Goal: Task Accomplishment & Management: Complete application form

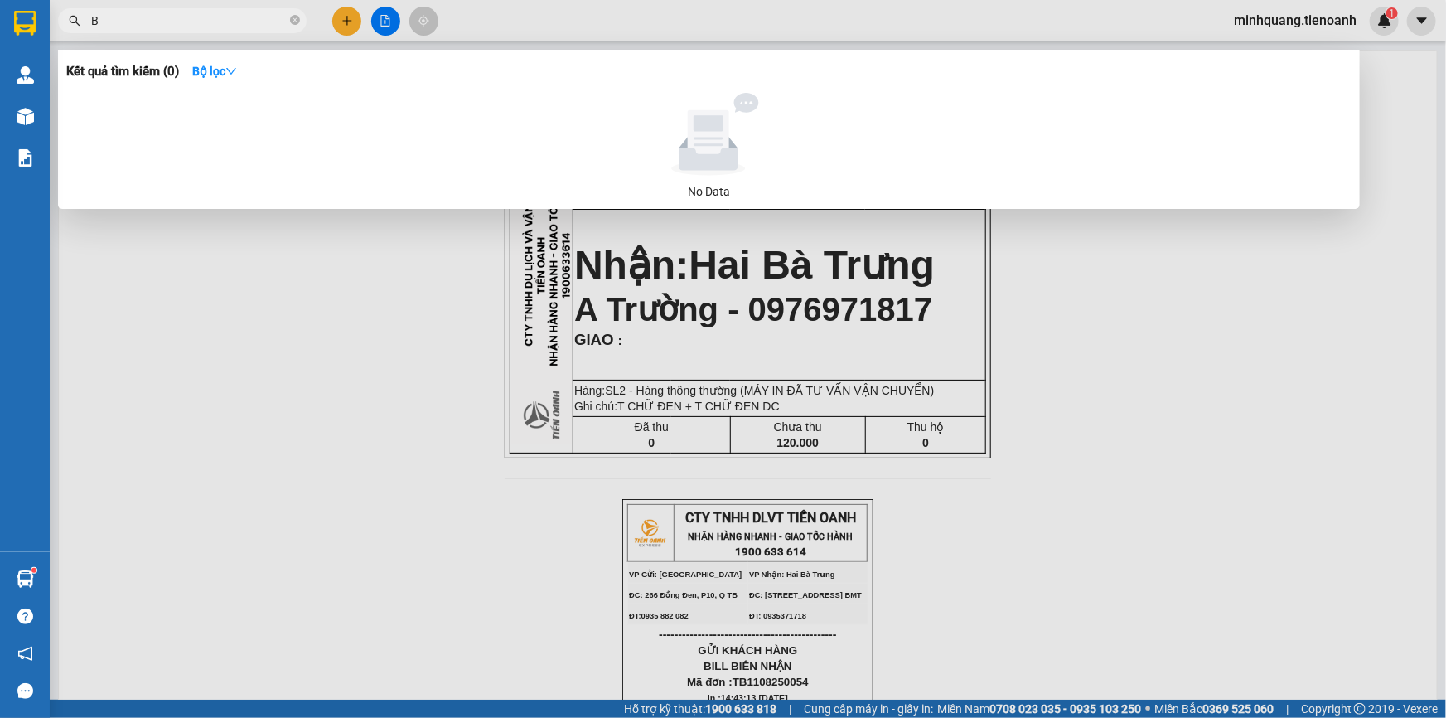
type input "B"
click at [358, 33] on div at bounding box center [723, 359] width 1446 height 718
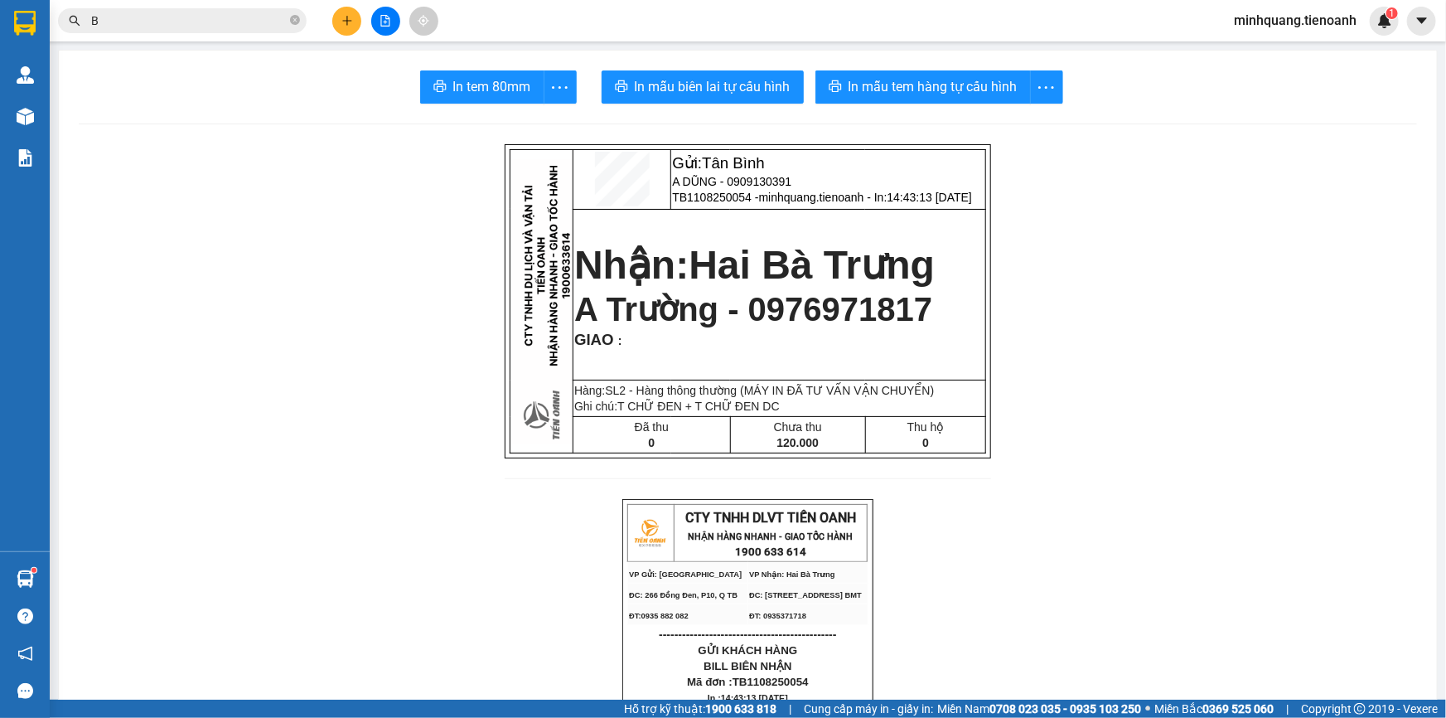
click at [352, 17] on icon "plus" at bounding box center [347, 21] width 12 height 12
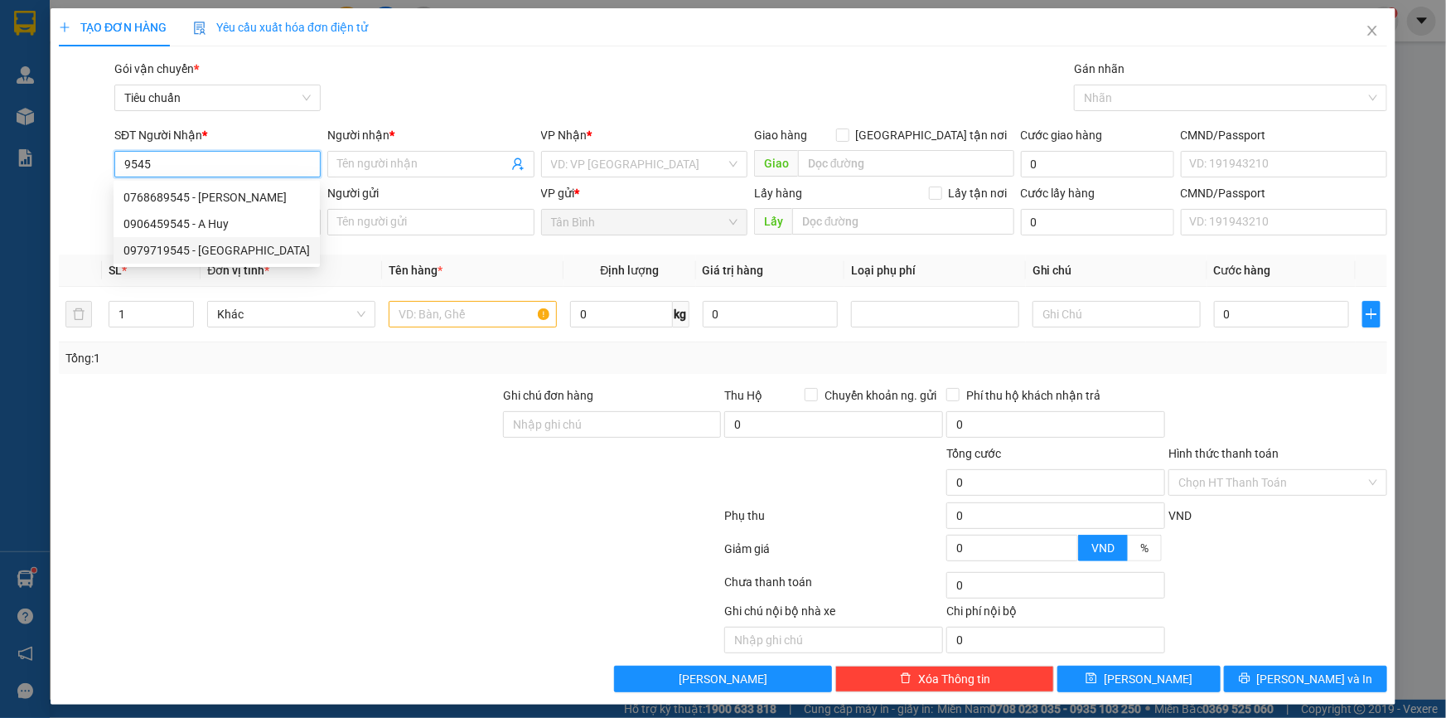
click at [215, 253] on div "0979719545 - [GEOGRAPHIC_DATA]" at bounding box center [216, 250] width 186 height 18
type input "0979719545"
type input "[PERSON_NAME]"
type input "100.000"
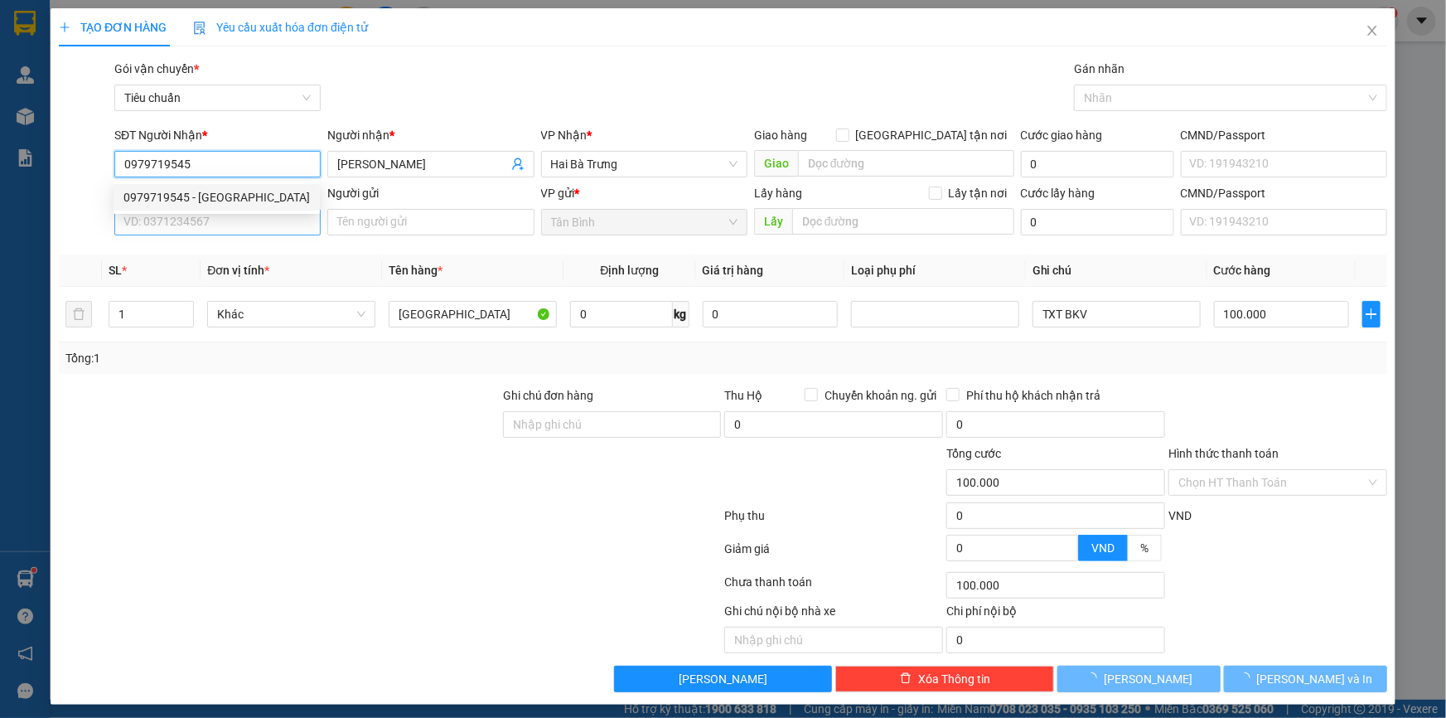
type input "0979719545"
click at [224, 231] on input "SĐT Người Gửi" at bounding box center [217, 222] width 206 height 27
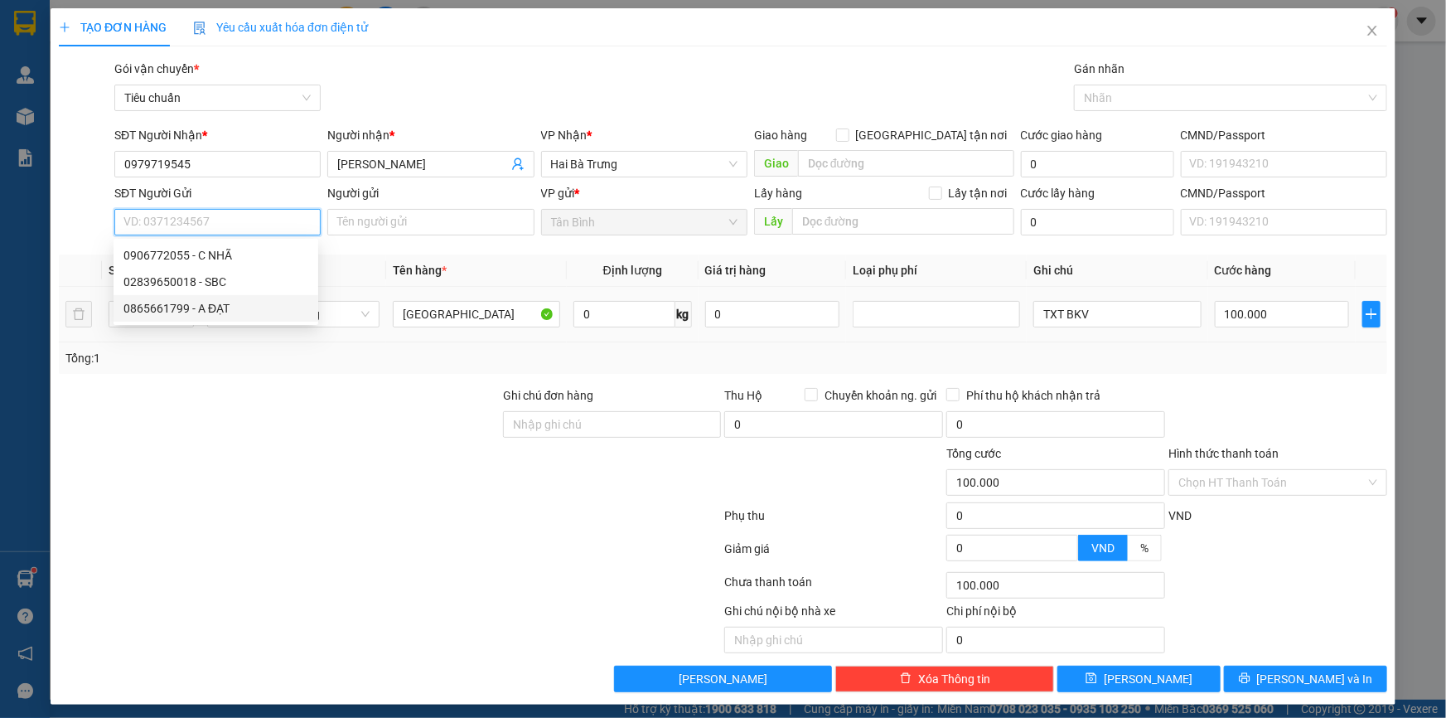
click at [227, 299] on div "0865661799 - A ĐẠT" at bounding box center [215, 308] width 185 height 18
type input "0865661799"
type input "A ĐẠT"
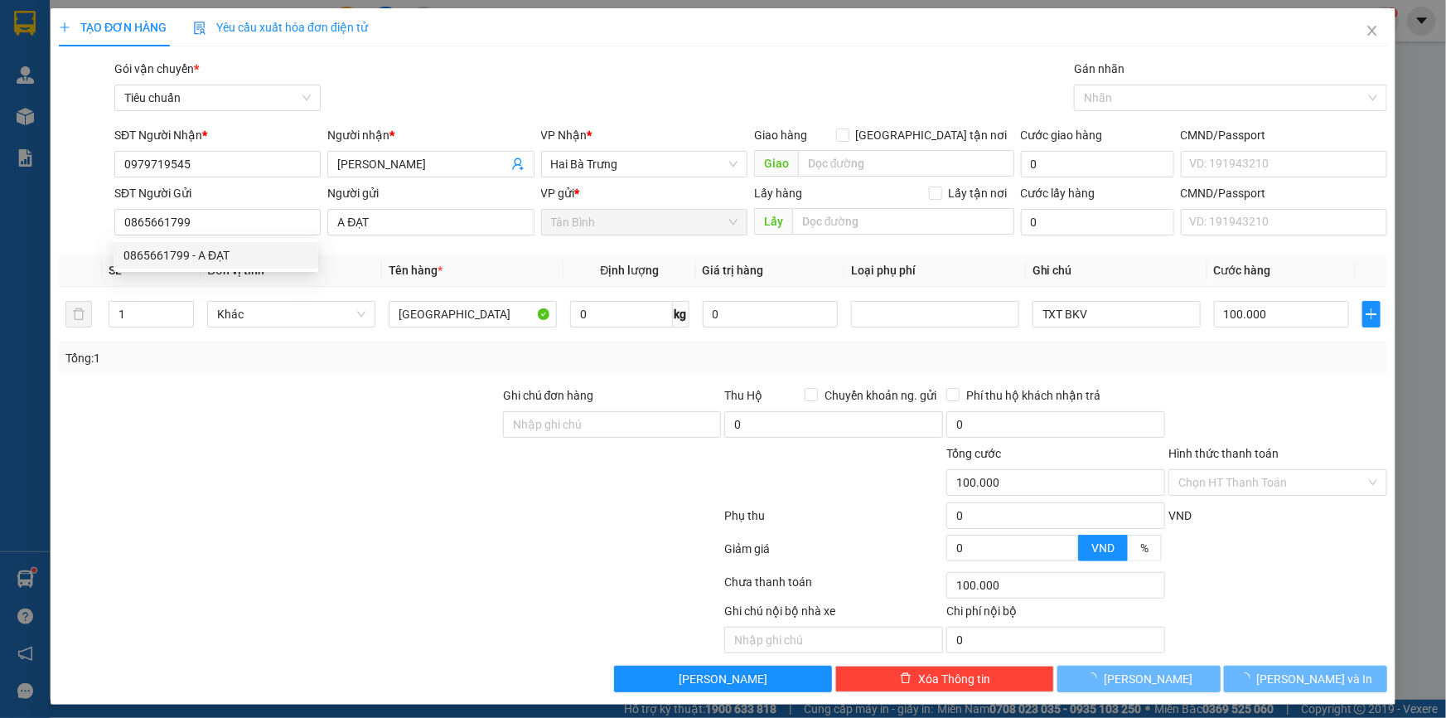
click at [265, 381] on div "Transit Pickup Surcharge Ids Transit Deliver Surcharge Ids Transit Deliver Surc…" at bounding box center [723, 376] width 1328 height 632
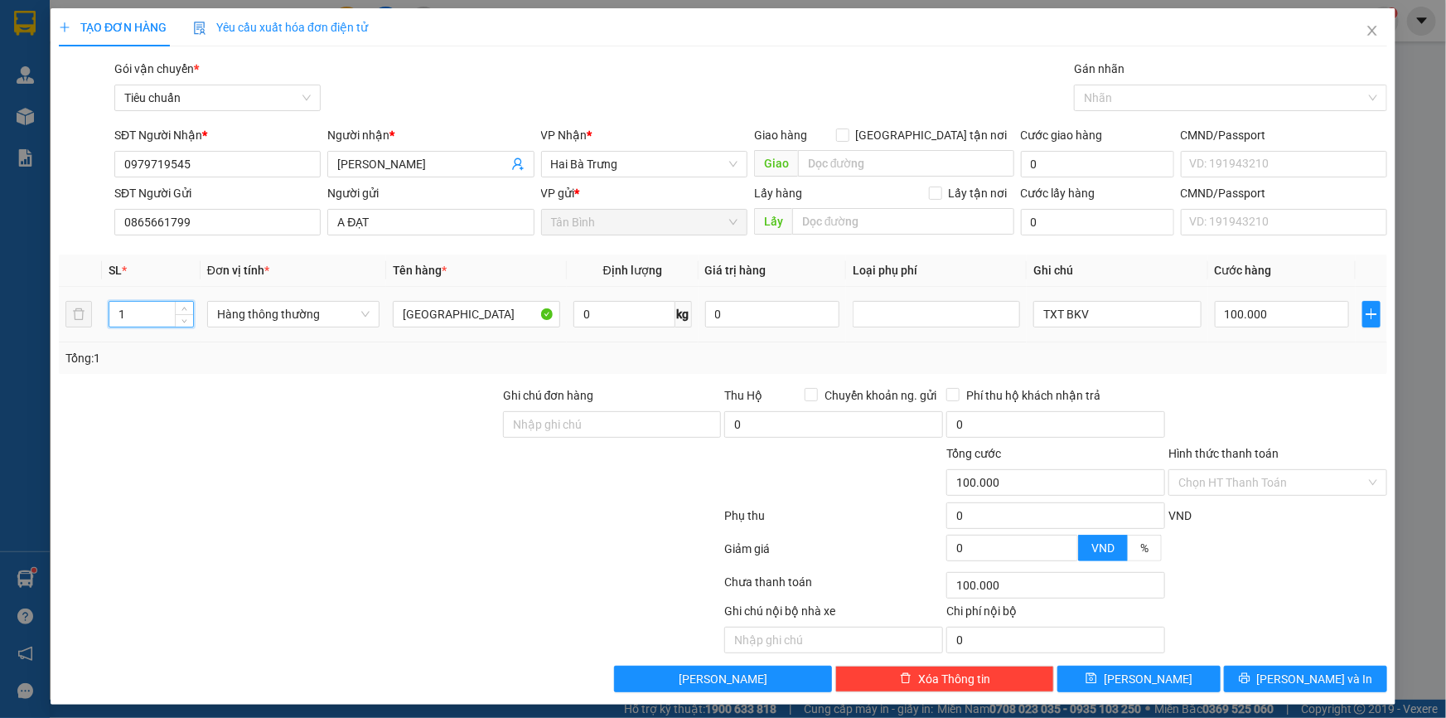
click at [76, 316] on tr "1 Hàng thông thường Đông Lạnh 0 kg 0 TXT BKV 100.000" at bounding box center [723, 315] width 1328 height 56
type input "2"
drag, startPoint x: 227, startPoint y: 433, endPoint x: 624, endPoint y: 340, distance: 407.6
click at [230, 433] on div at bounding box center [279, 415] width 444 height 58
type input "0"
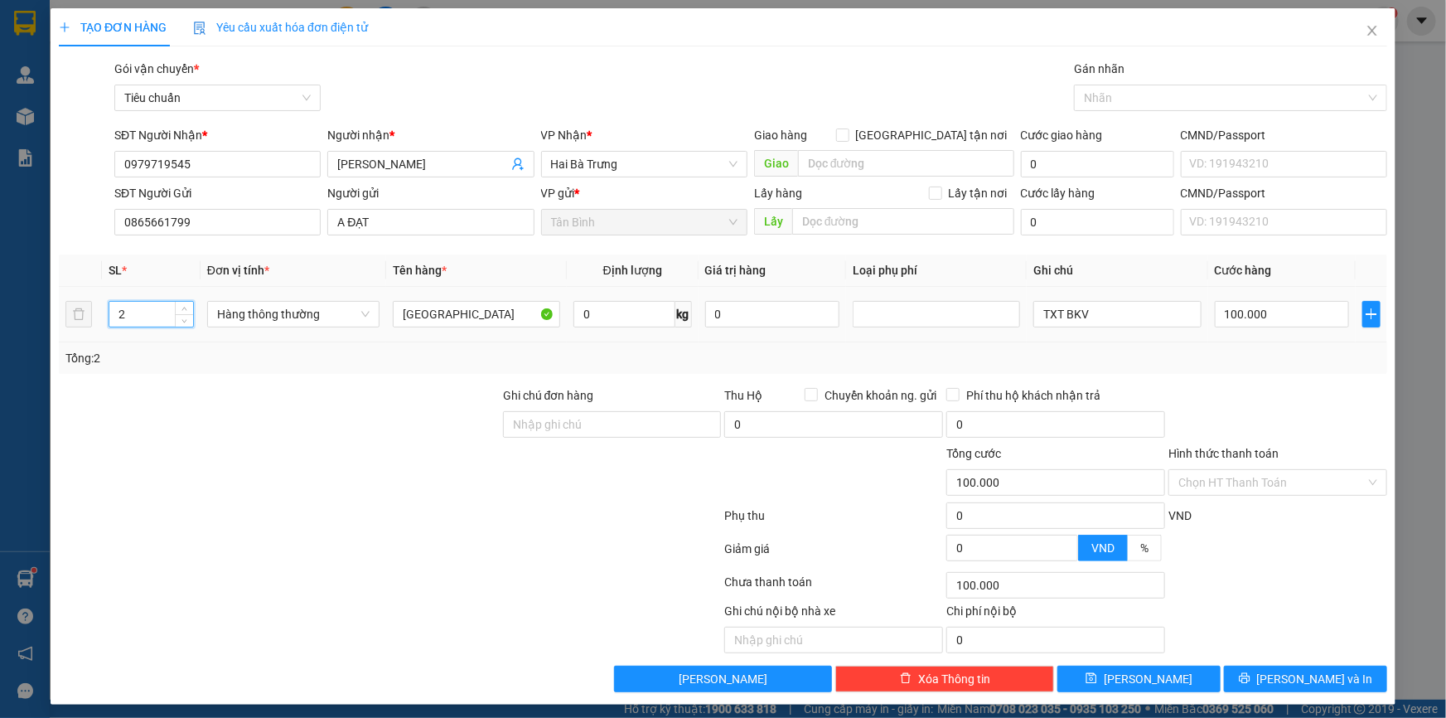
type input "0"
click at [628, 308] on input "0" at bounding box center [624, 314] width 102 height 27
type input "60"
drag, startPoint x: 404, startPoint y: 416, endPoint x: 1061, endPoint y: 319, distance: 664.2
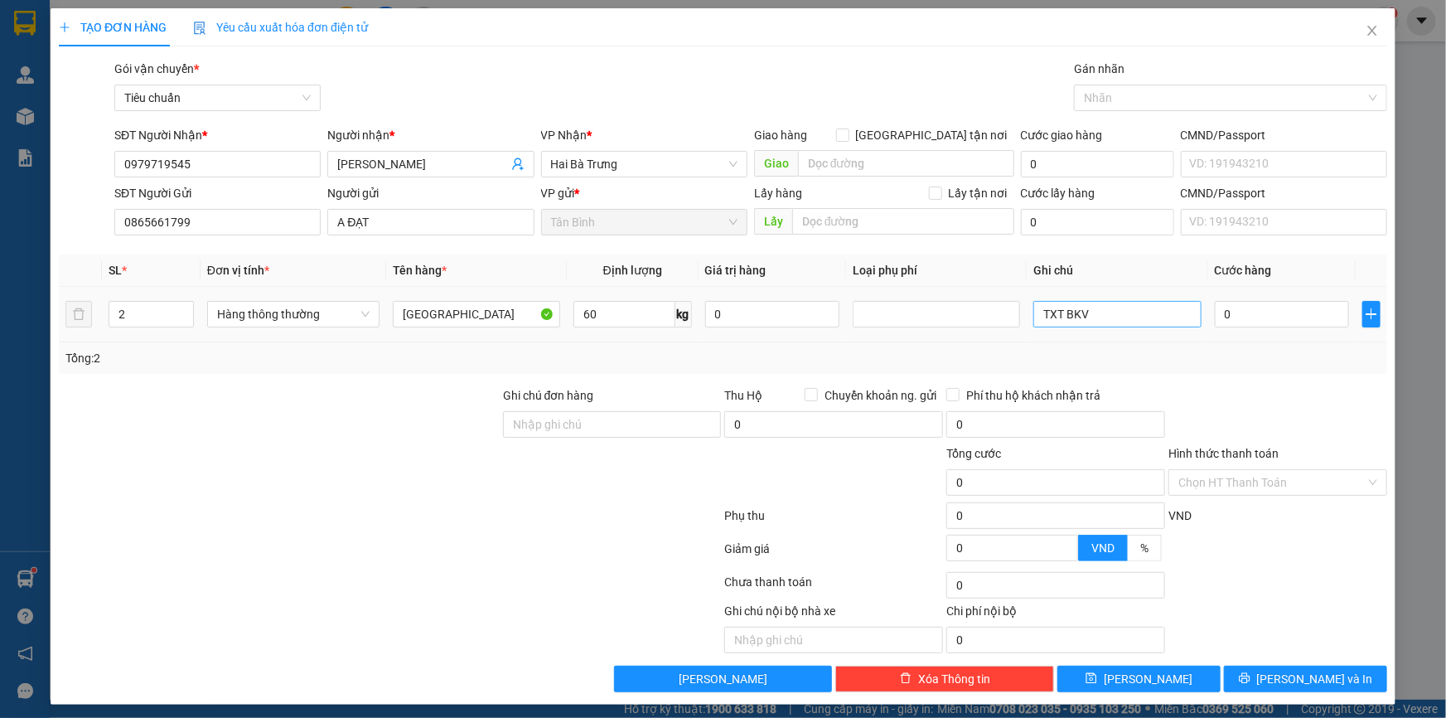
click at [404, 416] on div at bounding box center [279, 415] width 444 height 58
type input "100.000"
click at [1035, 314] on input "TXT BKV" at bounding box center [1116, 314] width 167 height 27
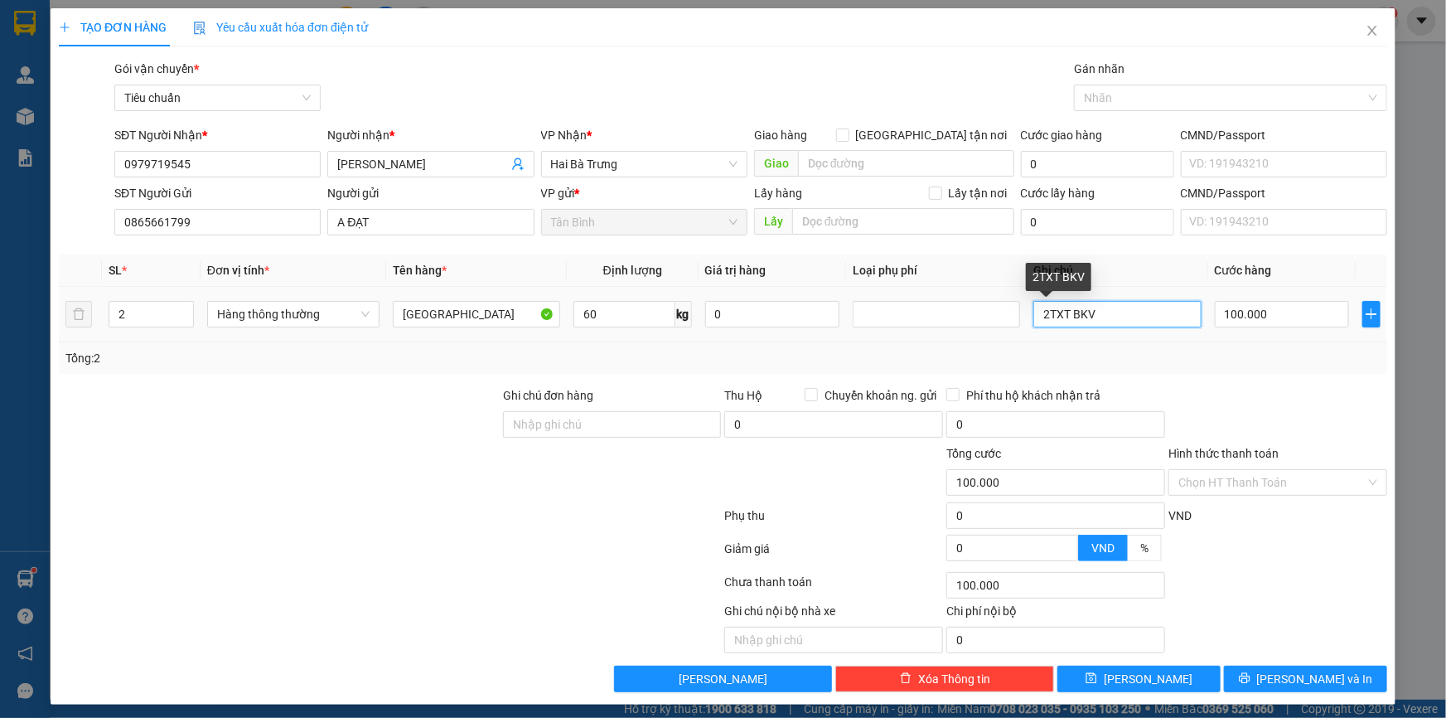
type input "2TXT BKV"
click at [1119, 386] on div "Phí thu hộ khách nhận trả" at bounding box center [1055, 395] width 219 height 18
click at [1262, 307] on input "100.000" at bounding box center [1282, 314] width 135 height 27
type input "2"
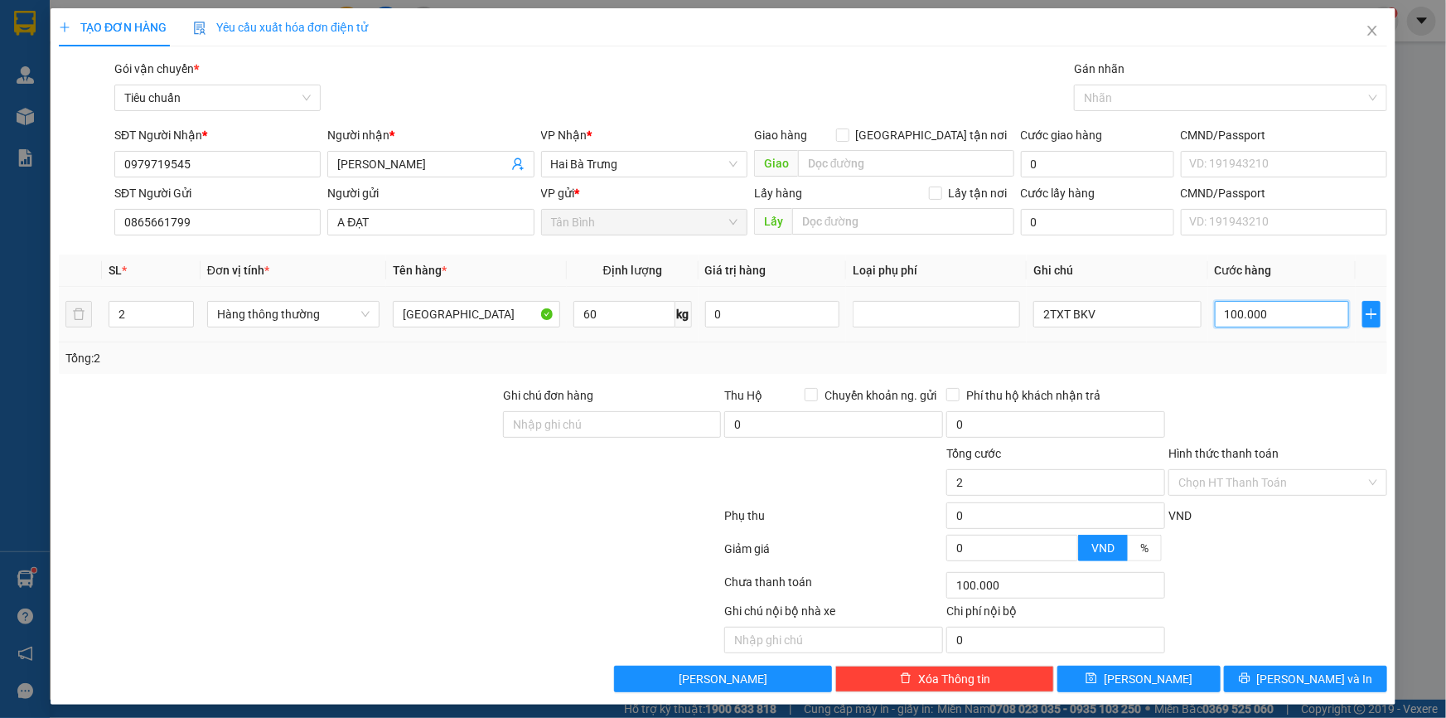
type input "2"
type input "20"
type input "200"
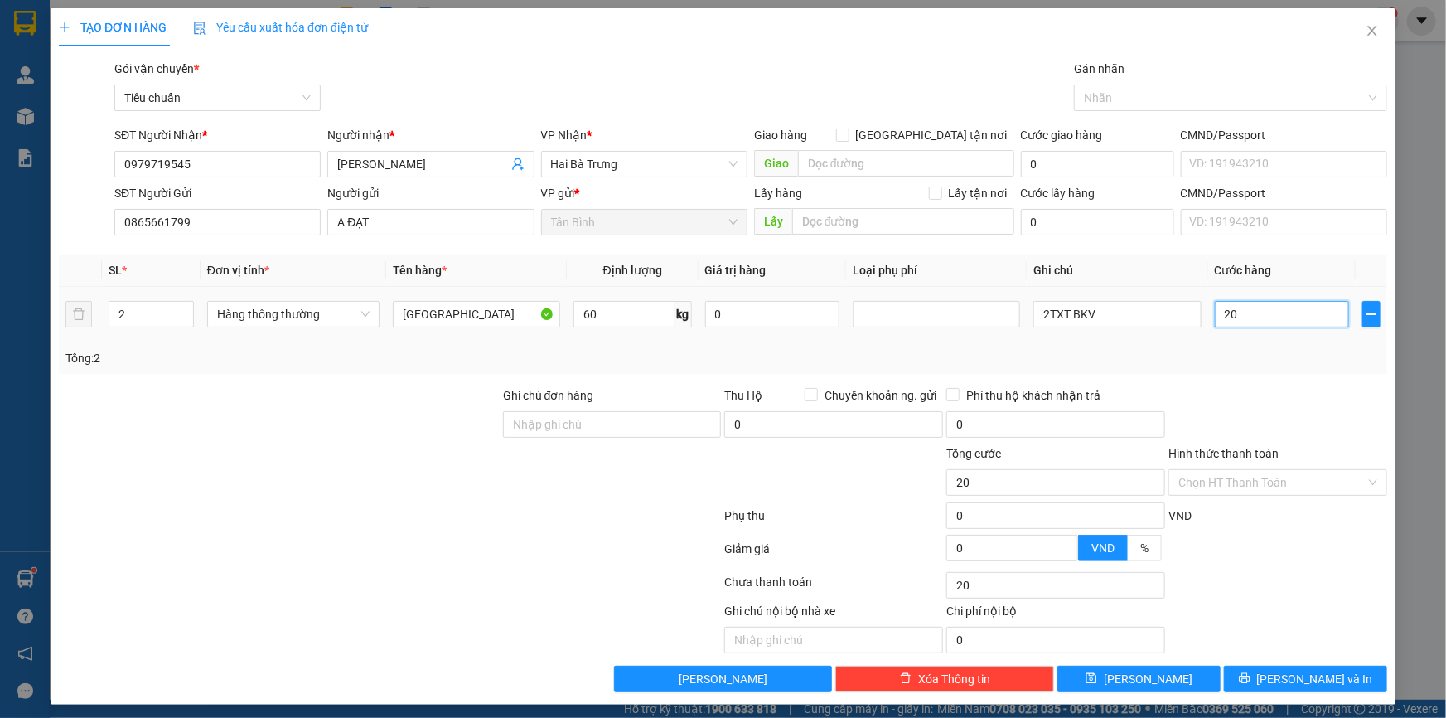
type input "200"
type input "200.000"
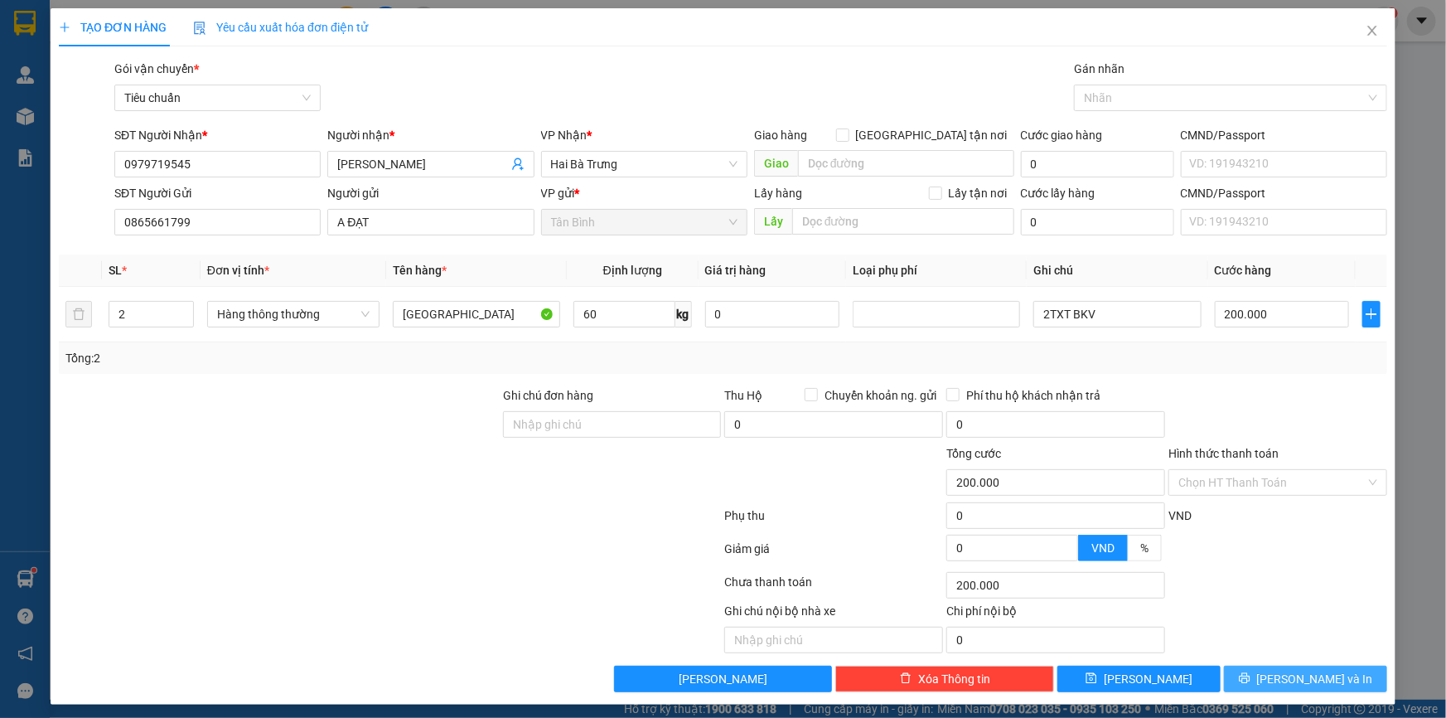
drag, startPoint x: 1309, startPoint y: 679, endPoint x: 1295, endPoint y: 667, distance: 18.2
click at [1310, 680] on span "[PERSON_NAME] và In" at bounding box center [1315, 679] width 116 height 18
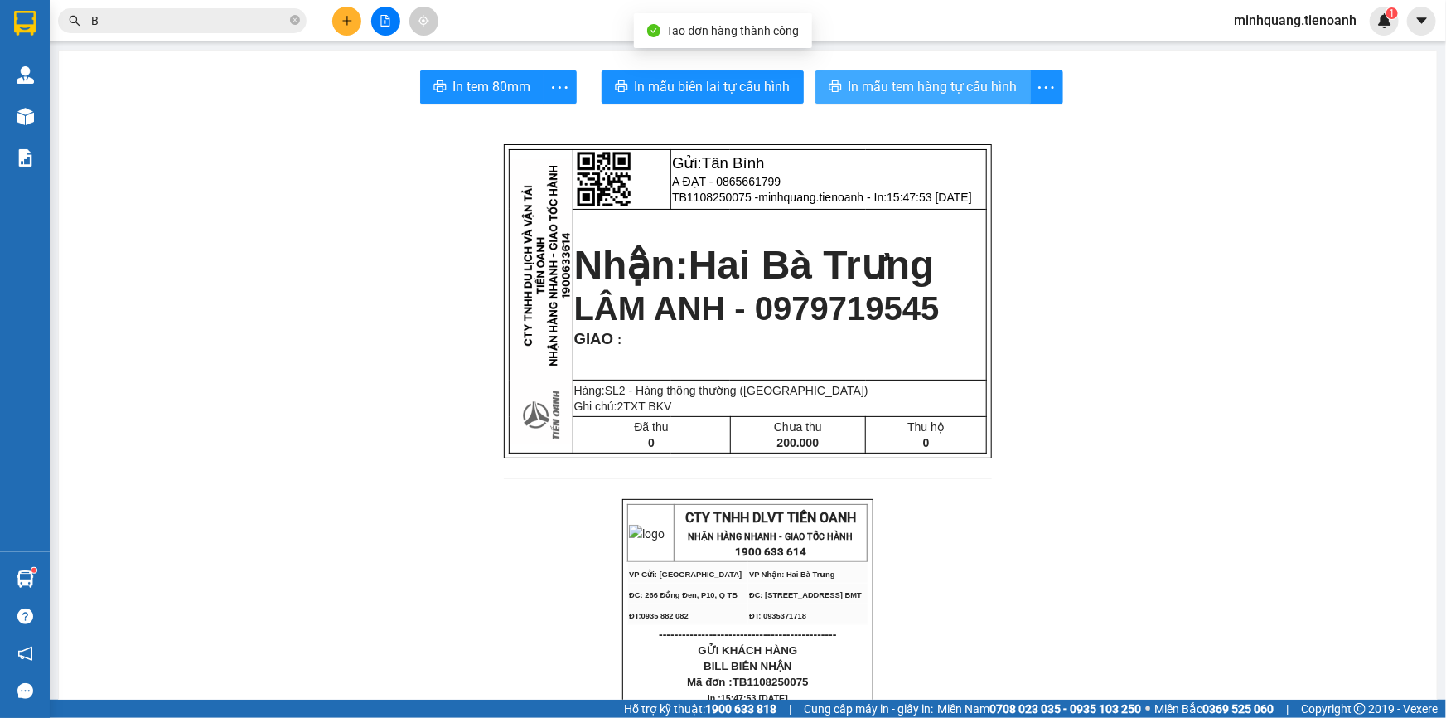
click at [912, 83] on span "In mẫu tem hàng tự cấu hình" at bounding box center [933, 86] width 169 height 21
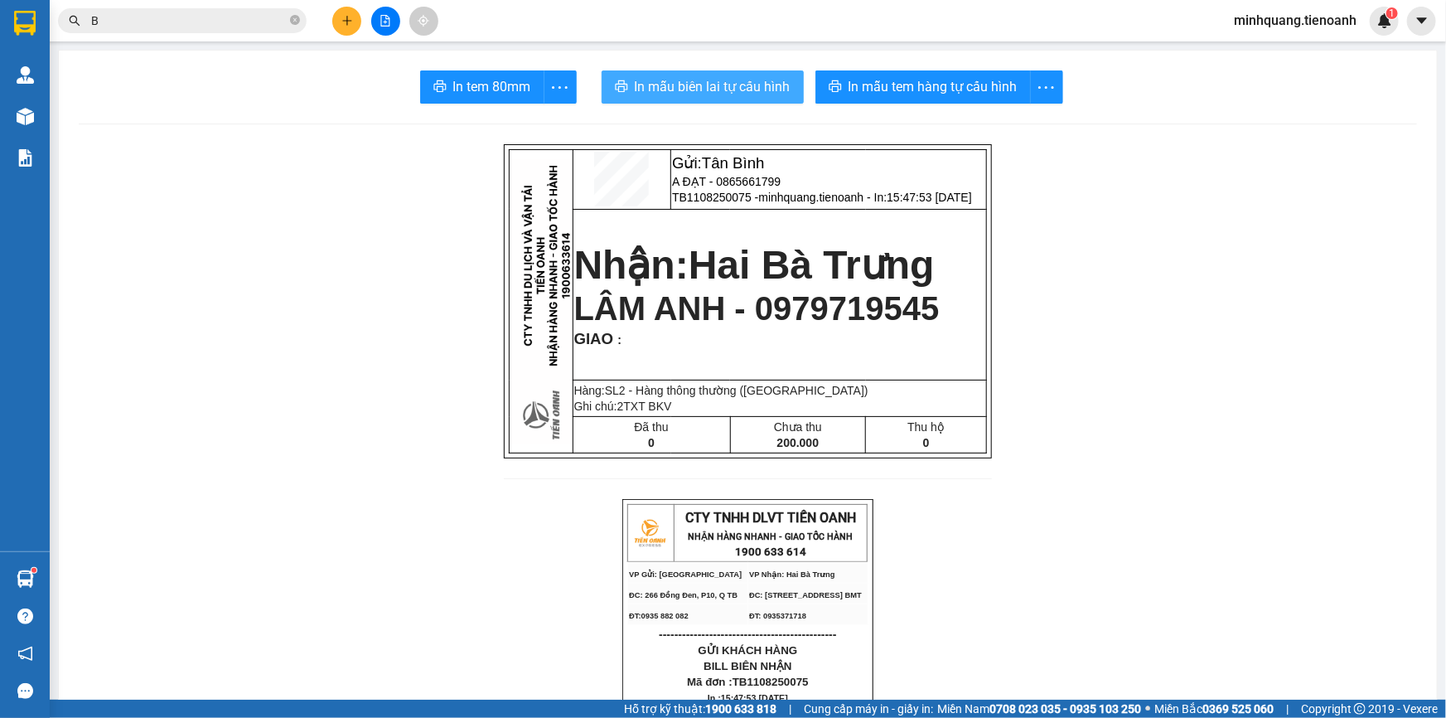
click at [727, 80] on span "In mẫu biên lai tự cấu hình" at bounding box center [713, 86] width 156 height 21
click at [348, 19] on icon "plus" at bounding box center [347, 21] width 12 height 12
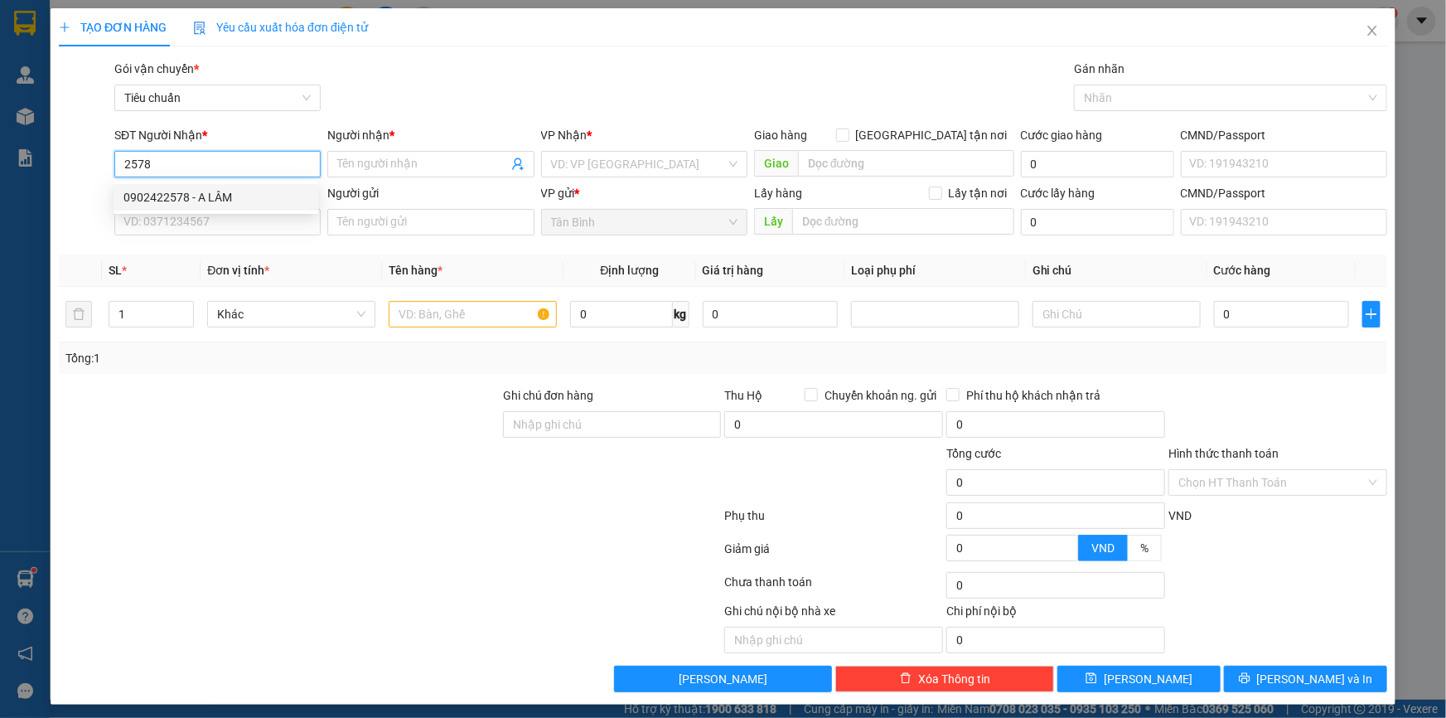
click at [214, 200] on div "0902422578 - A LÂM" at bounding box center [215, 197] width 185 height 18
type input "0902422578"
type input "A LÂM"
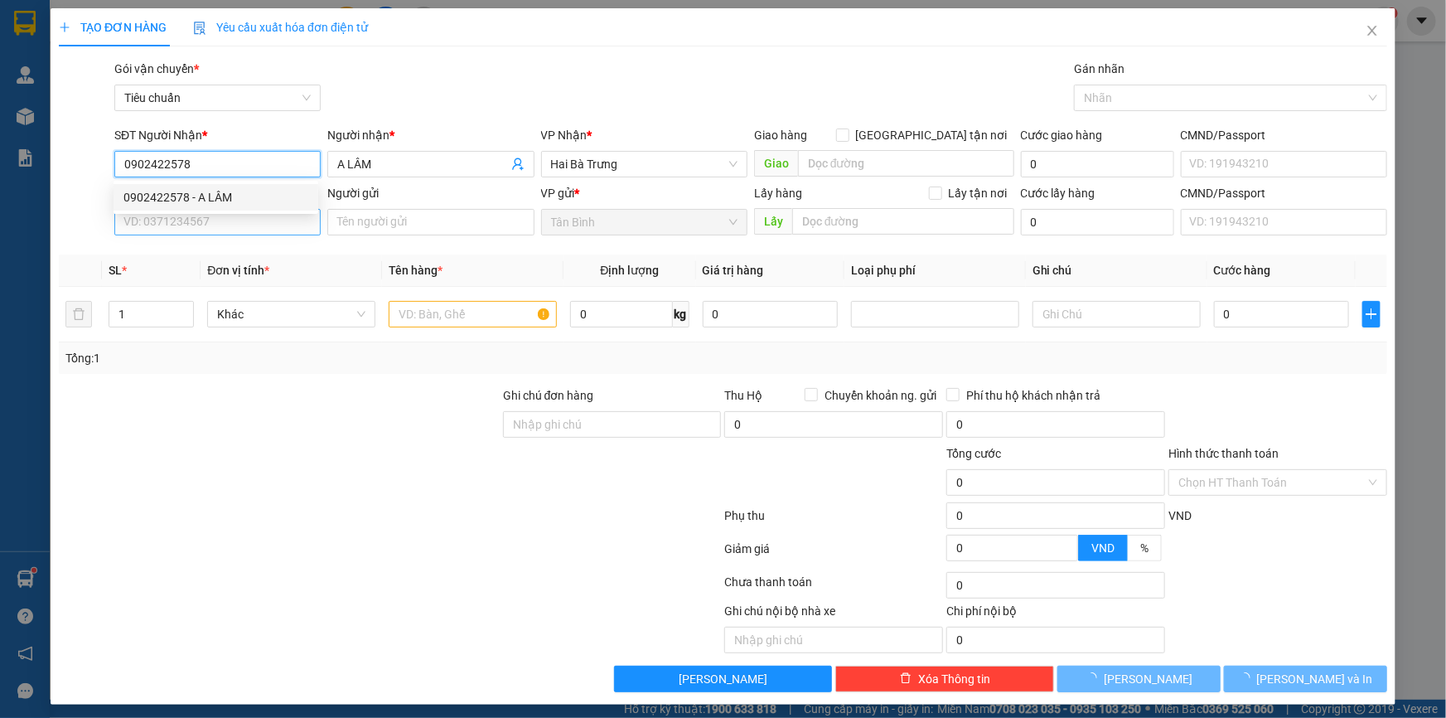
type input "0902422578"
type input "40.000"
click at [206, 233] on input "SĐT Người Gửi" at bounding box center [217, 222] width 206 height 27
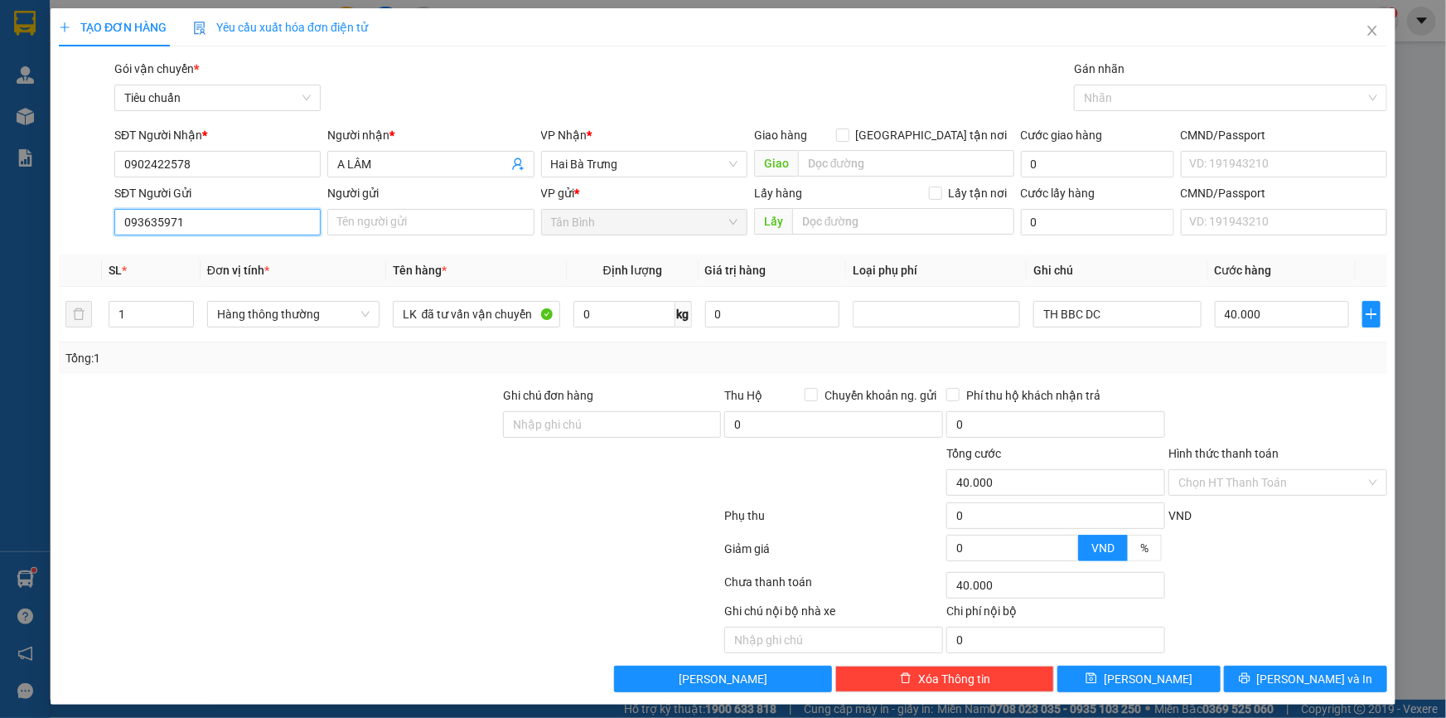
type input "0936359717"
click at [247, 254] on div "0936359717 - CANZY" at bounding box center [215, 255] width 185 height 18
type input "CANZY"
type input "0936359717"
type input "100.000"
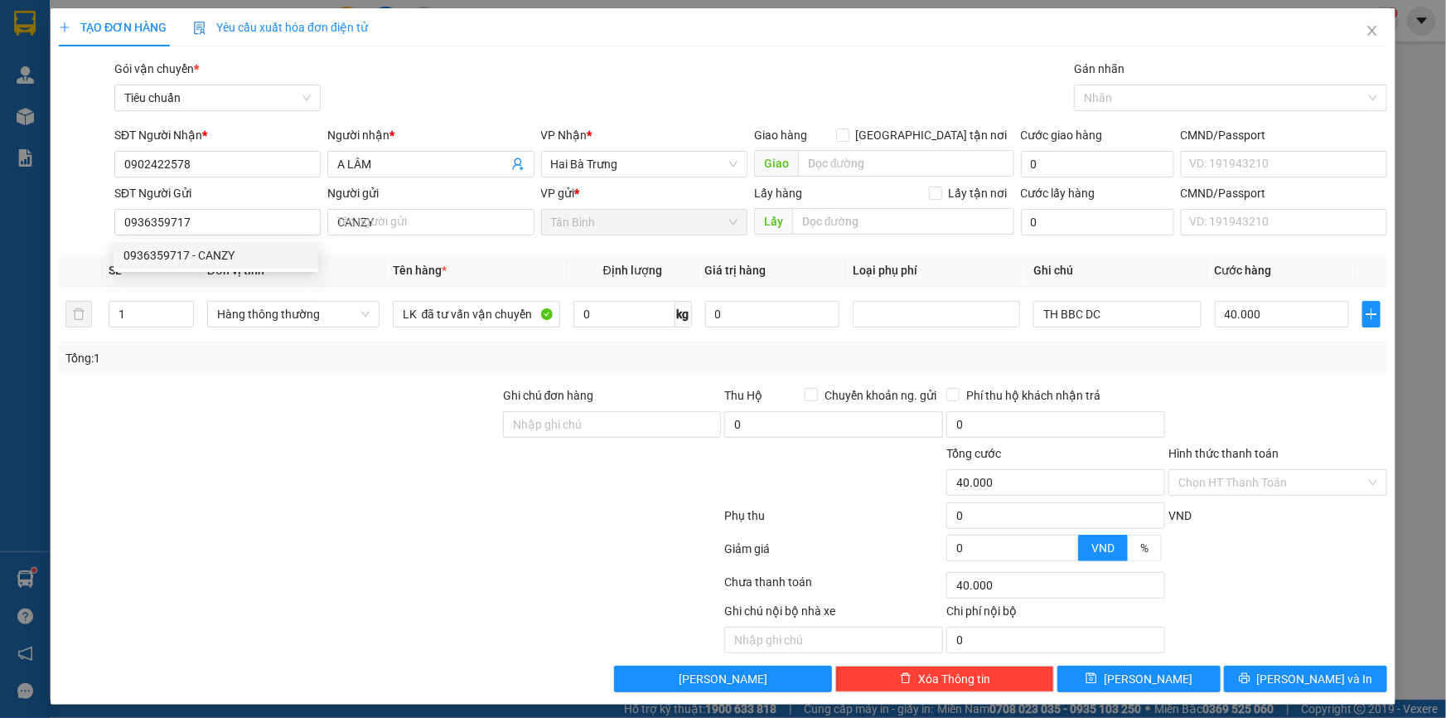
type input "100.000"
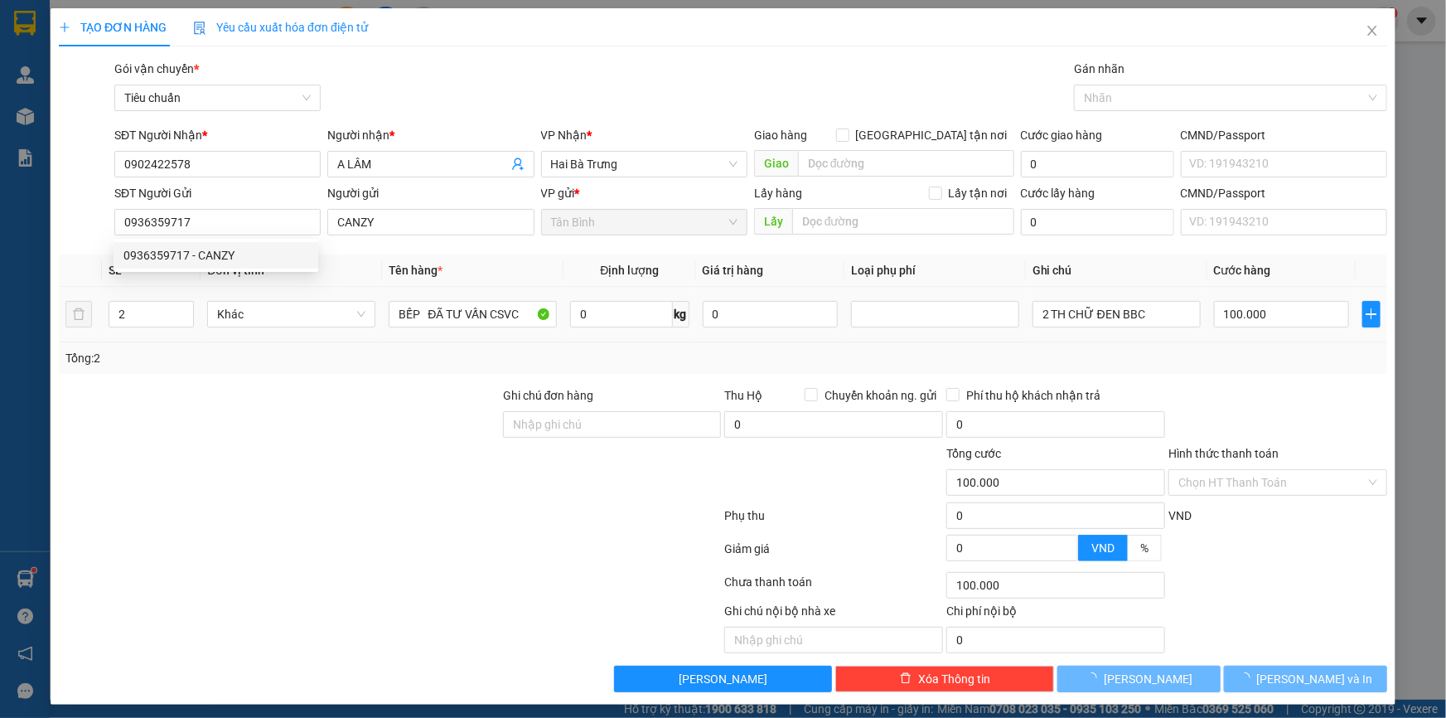
click at [247, 356] on div "Tổng: 2" at bounding box center [311, 358] width 493 height 18
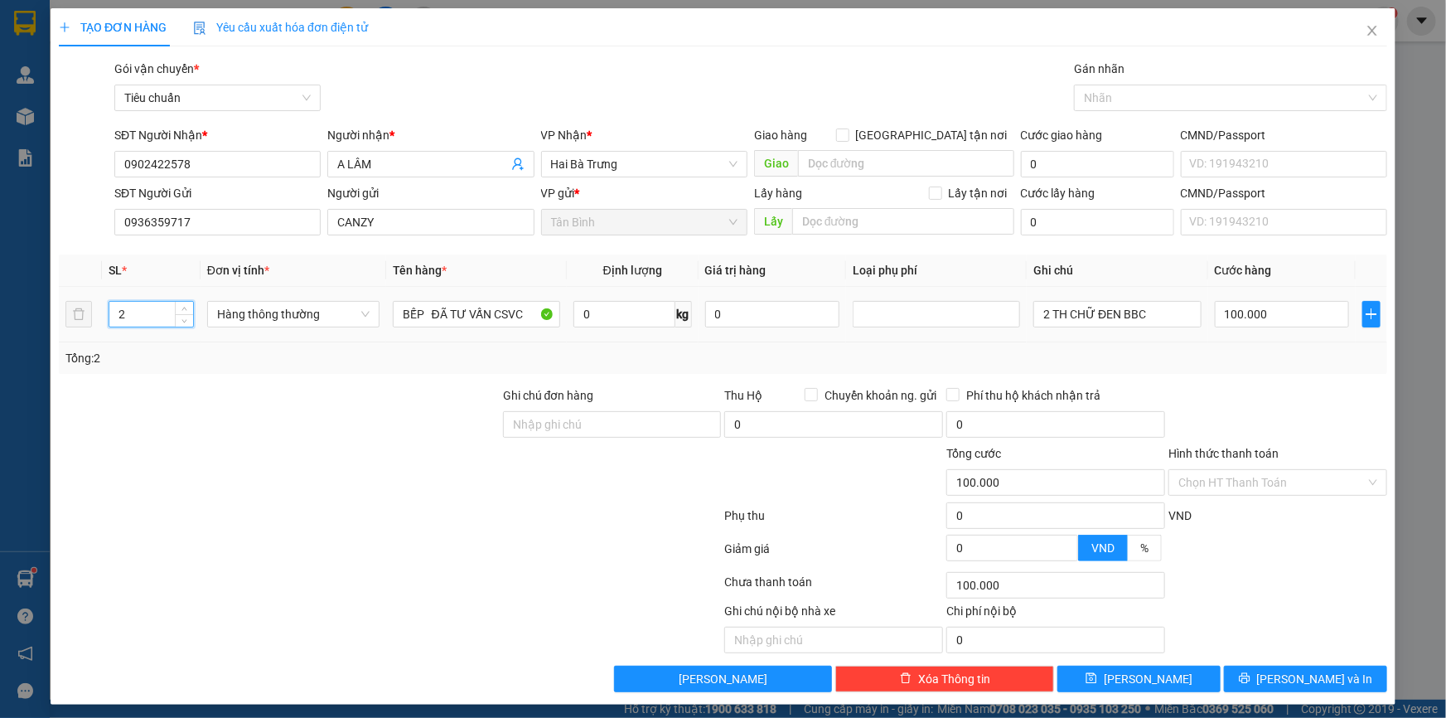
drag, startPoint x: 124, startPoint y: 325, endPoint x: 54, endPoint y: 324, distance: 70.4
click at [57, 322] on div "TẠO ĐƠN HÀNG Yêu cầu xuất hóa đơn điện tử Transit Pickup Surcharge Ids Transit …" at bounding box center [723, 356] width 1345 height 696
type input "1"
click at [231, 380] on div "Transit Pickup Surcharge Ids Transit Deliver Surcharge Ids Transit Deliver Surc…" at bounding box center [723, 376] width 1328 height 632
type input "0"
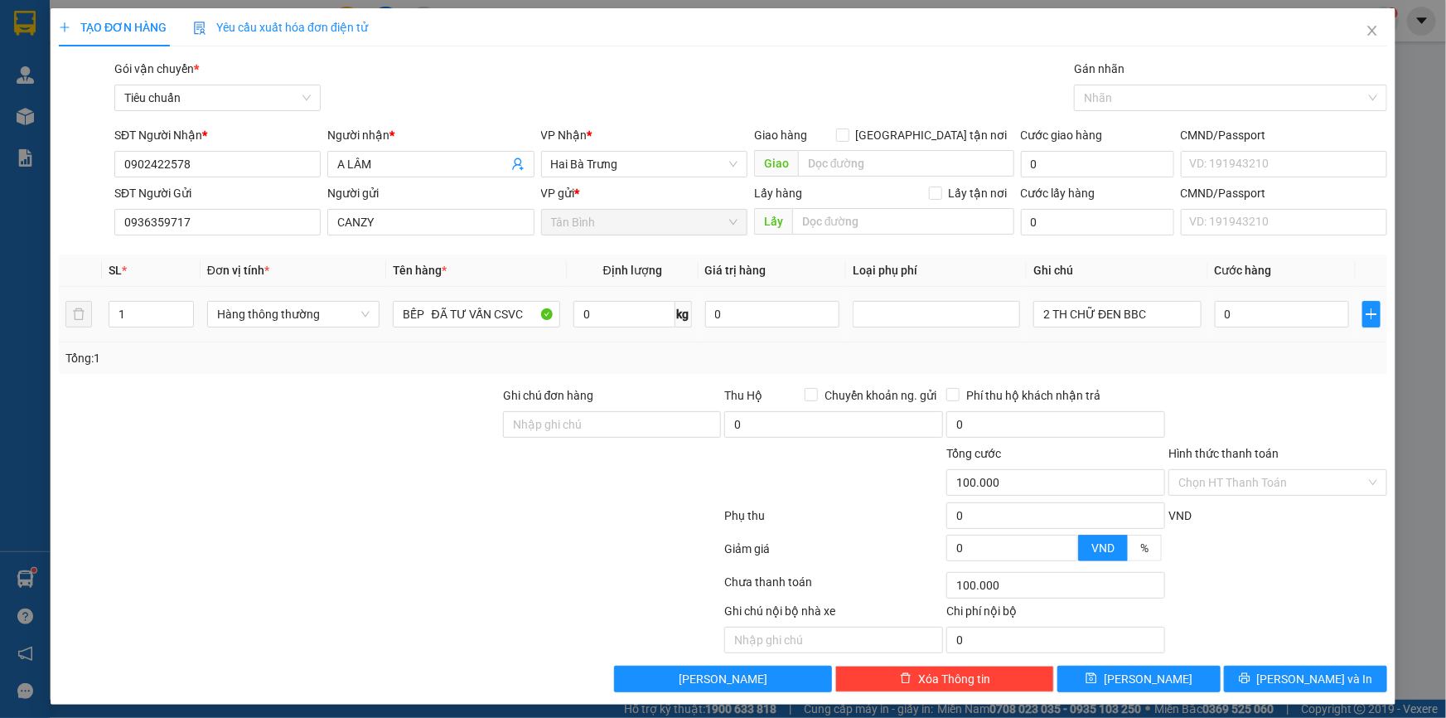
type input "0"
drag, startPoint x: 1042, startPoint y: 315, endPoint x: 1043, endPoint y: 331, distance: 16.6
click at [1003, 324] on tr "1 Hàng thông thường BẾP ĐÃ TƯ VẤN CSVC 0 kg 0 2 TH CHỮ ĐEN BBC 0" at bounding box center [723, 315] width 1328 height 56
type input "TH CHỮ ĐEN BBC"
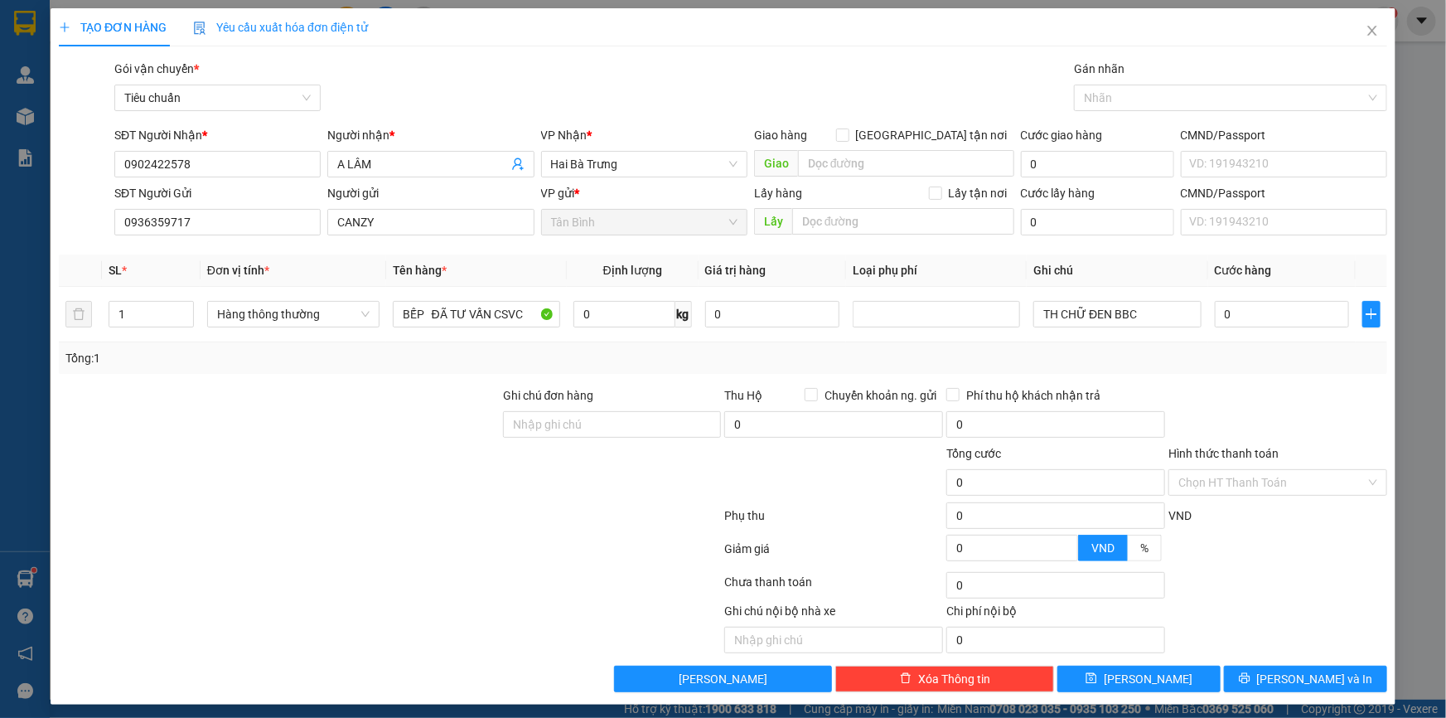
click at [1210, 351] on div "Tổng: 1" at bounding box center [722, 358] width 1315 height 18
click at [1268, 317] on input "0" at bounding box center [1282, 314] width 135 height 27
type input "4"
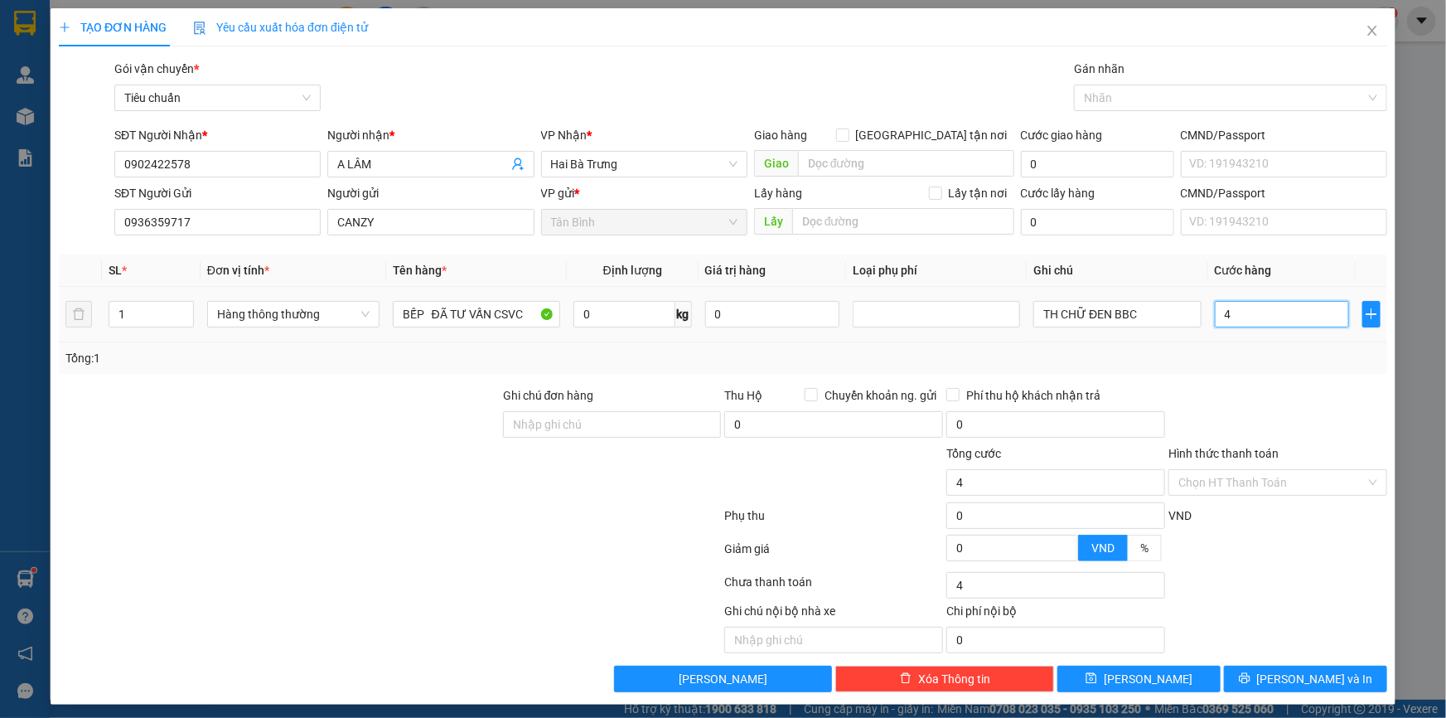
type input "40"
type input "40.000"
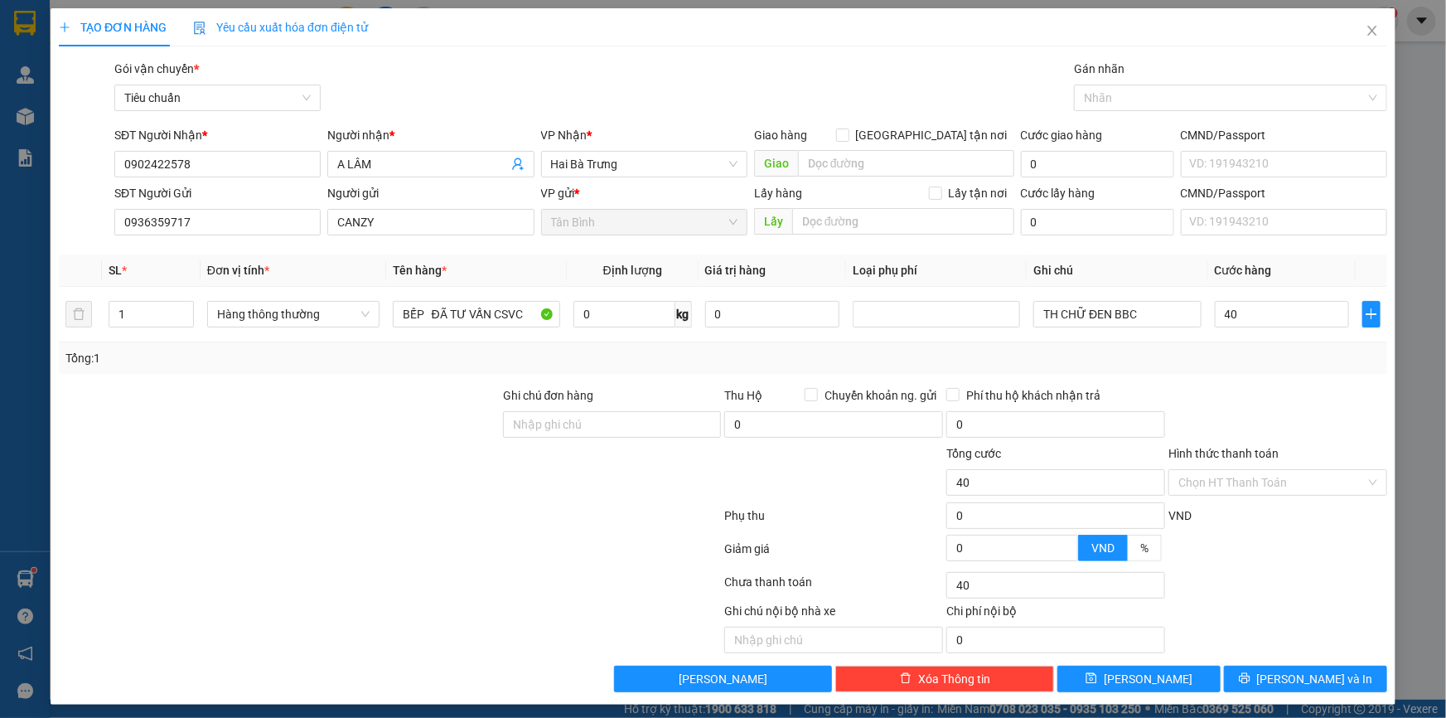
type input "40.000"
click at [1297, 653] on div "Transit Pickup Surcharge Ids Transit Deliver Surcharge Ids Transit Deliver Surc…" at bounding box center [723, 376] width 1328 height 632
click at [1291, 679] on span "[PERSON_NAME] và In" at bounding box center [1315, 679] width 116 height 18
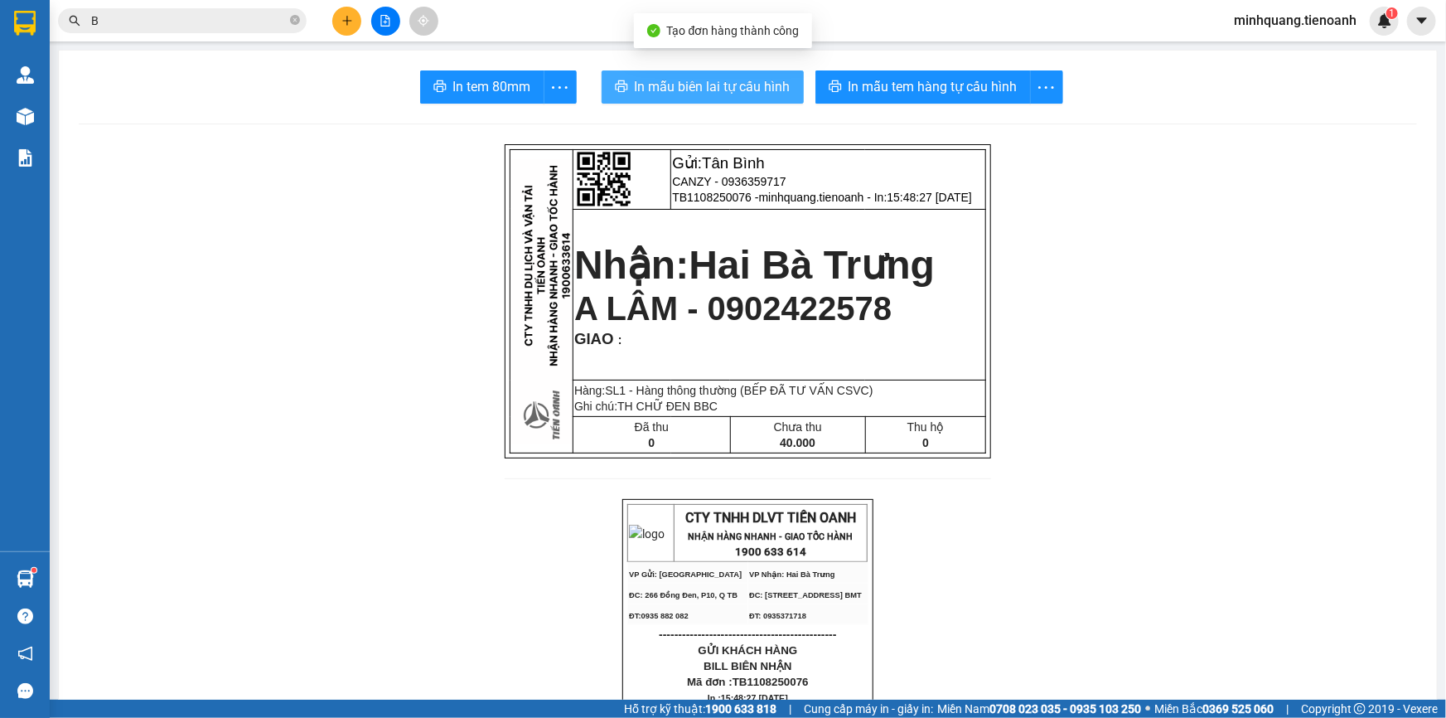
click at [739, 87] on span "In mẫu biên lai tự cấu hình" at bounding box center [713, 86] width 156 height 21
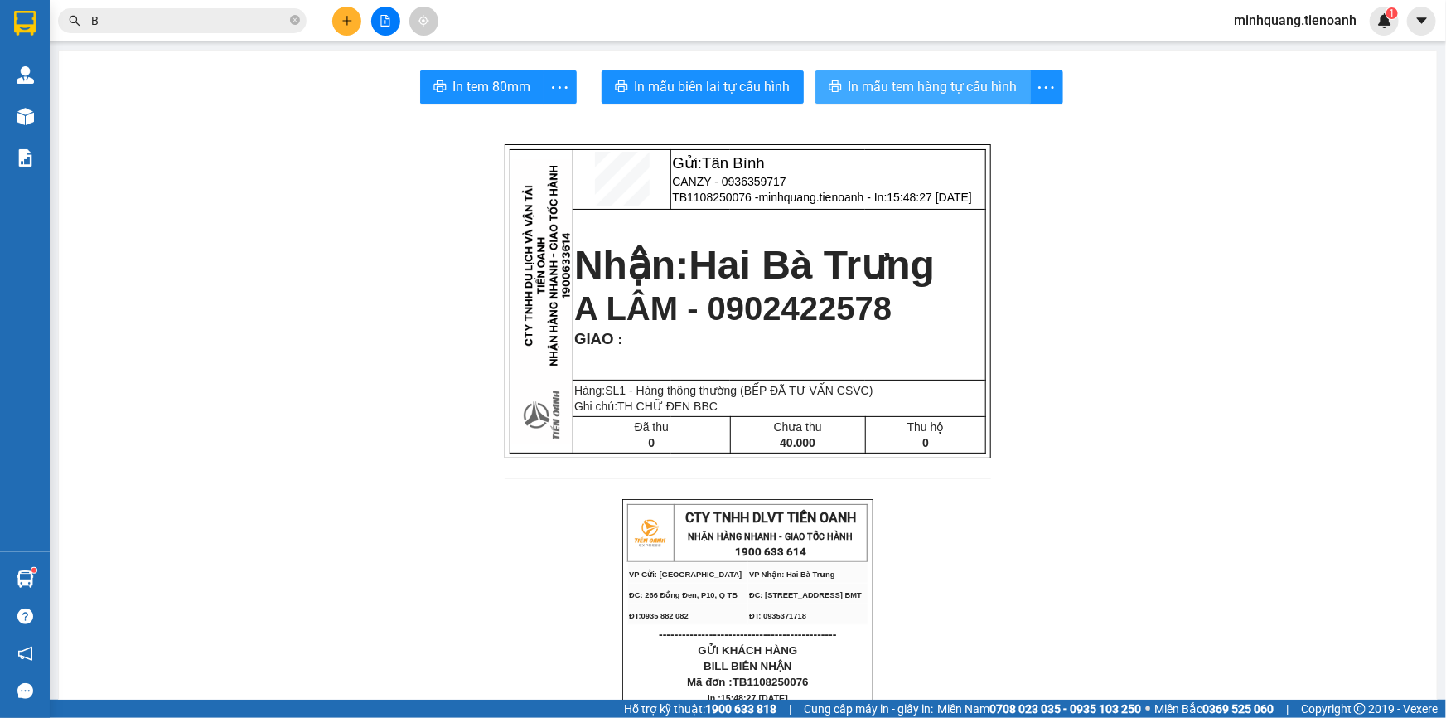
click at [867, 97] on span "In mẫu tem hàng tự cấu hình" at bounding box center [933, 86] width 169 height 21
click at [351, 22] on icon "plus" at bounding box center [347, 21] width 12 height 12
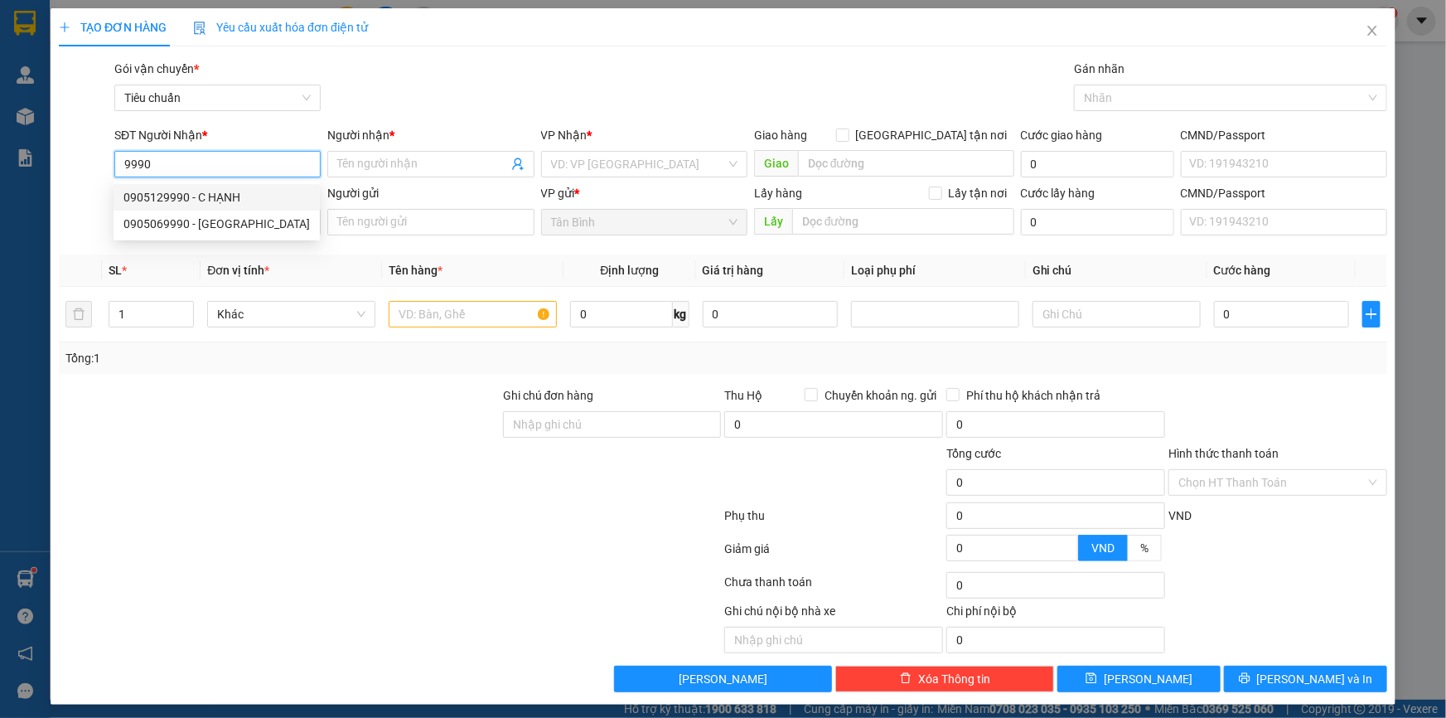
click at [237, 196] on div "0905129990 - C HẠNH" at bounding box center [216, 197] width 186 height 18
type input "0905129990"
type input "C HẠNH"
type input "0905129990"
click at [224, 220] on input "SĐT Người Gửi" at bounding box center [217, 222] width 206 height 27
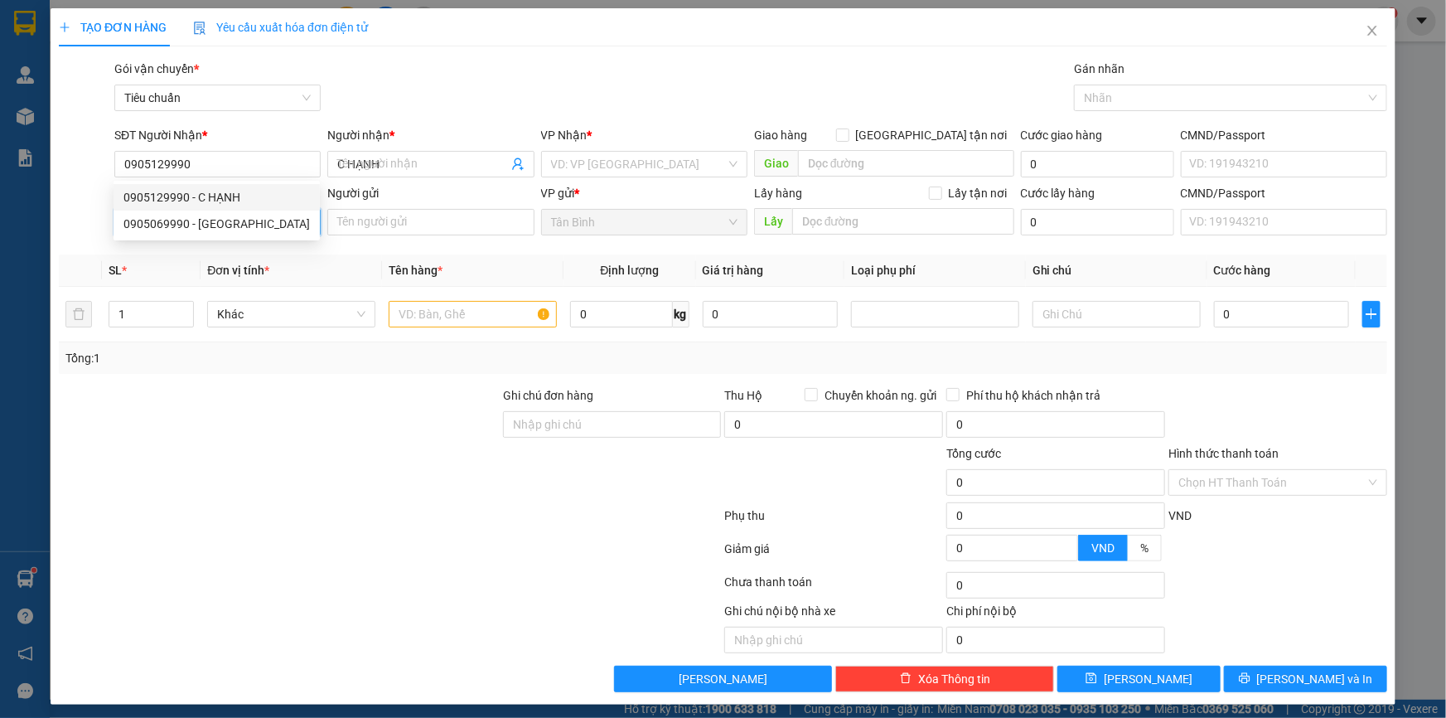
type input "50.000"
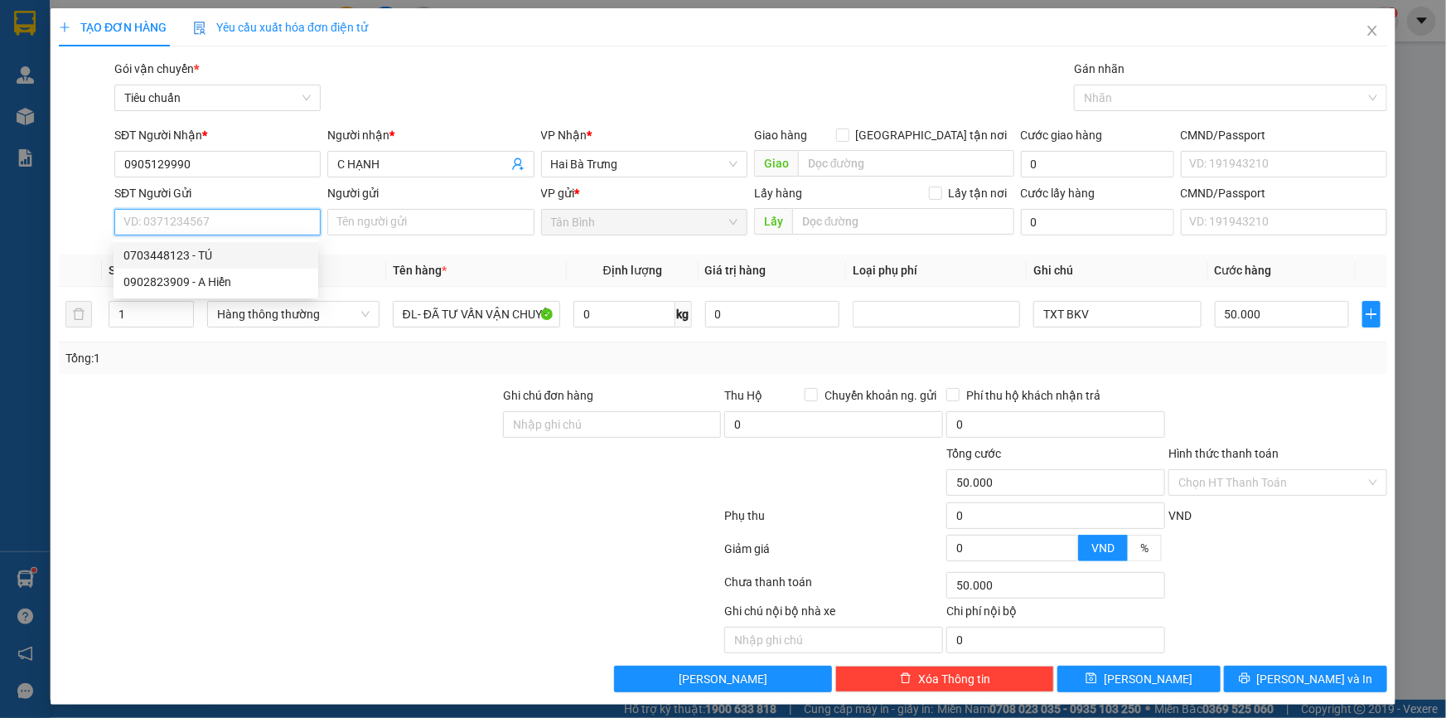
click at [216, 230] on input "SĐT Người Gửi" at bounding box center [217, 222] width 206 height 27
click at [201, 259] on div "0936359717 - CANZY" at bounding box center [215, 255] width 185 height 18
type input "0936359717"
type input "CANZY"
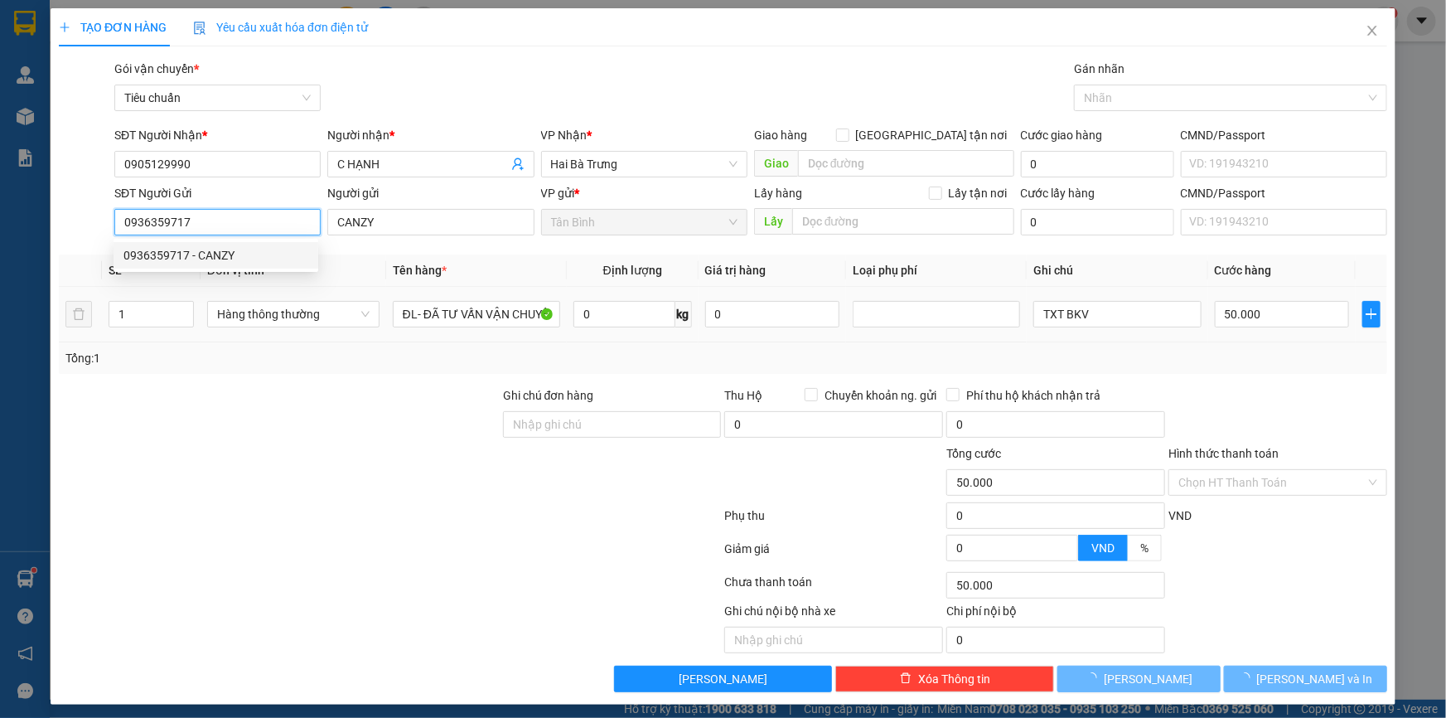
type input "0936359717"
click at [282, 392] on div at bounding box center [279, 415] width 444 height 58
type input "40.000"
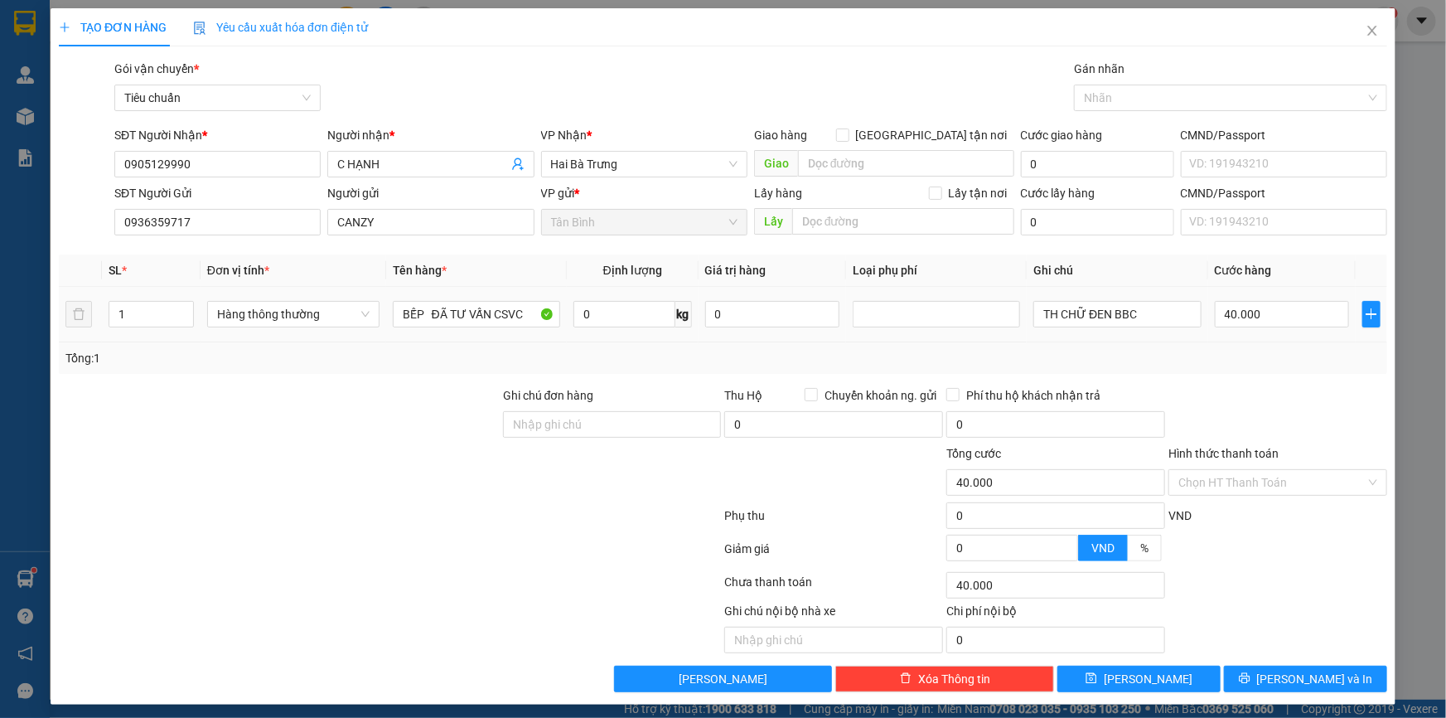
click at [75, 316] on tr "1 Hàng thông thường BẾP ĐÃ TƯ VẤN CSVC 0 kg 0 TH CHỮ ĐEN BBC 40.000" at bounding box center [723, 315] width 1328 height 56
click at [94, 419] on div at bounding box center [279, 415] width 444 height 58
type input "0"
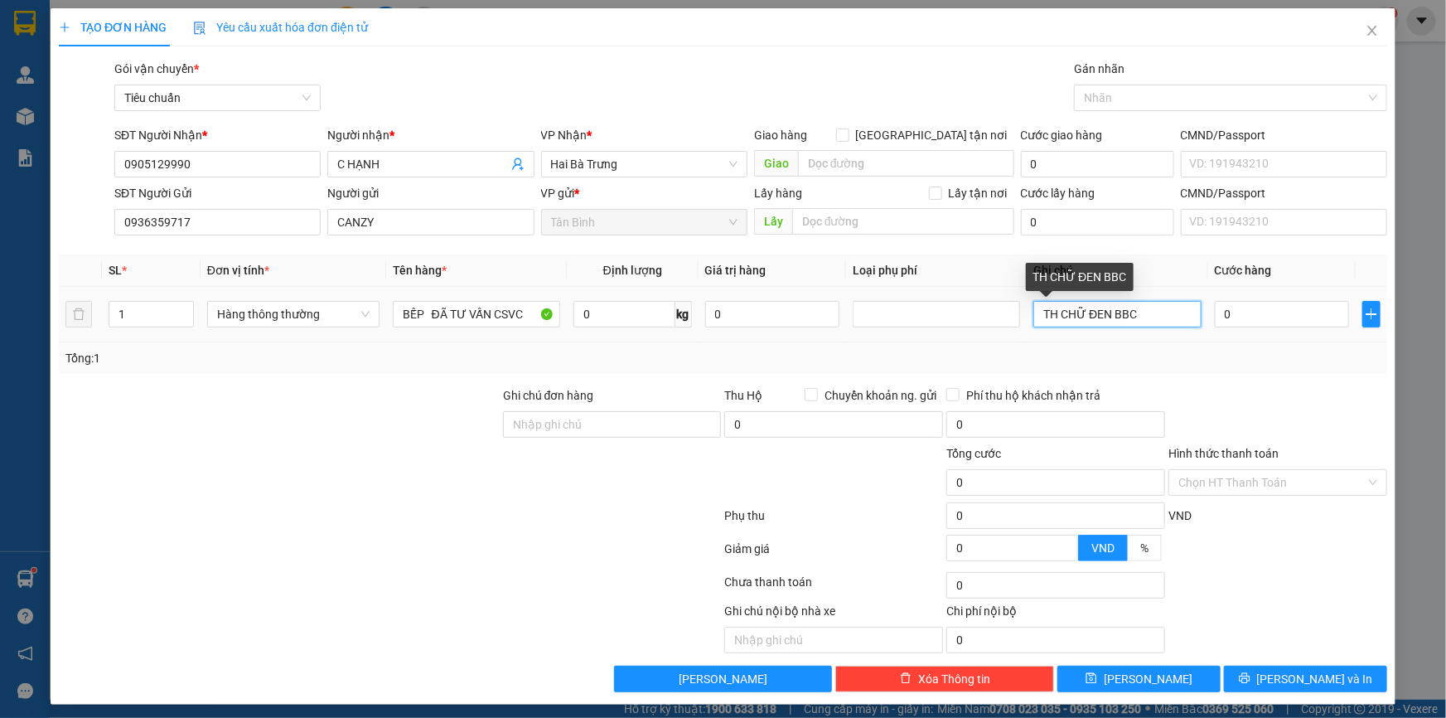
drag, startPoint x: 1112, startPoint y: 319, endPoint x: 1163, endPoint y: 322, distance: 50.7
click at [1175, 321] on input "TH CHỮ ĐEN BBC" at bounding box center [1116, 314] width 167 height 27
type input "TH CHỮ ĐEN"
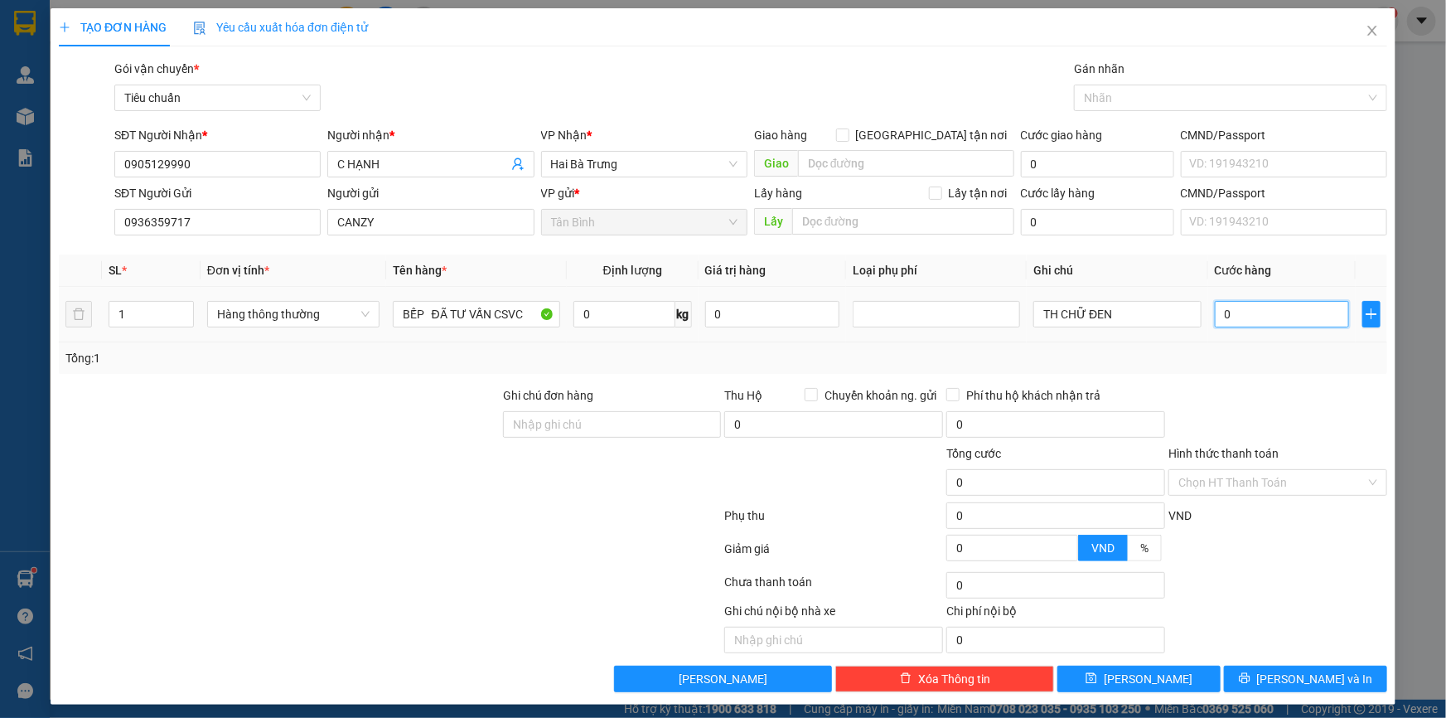
click at [1239, 312] on input "0" at bounding box center [1282, 314] width 135 height 27
type input "5"
type input "50"
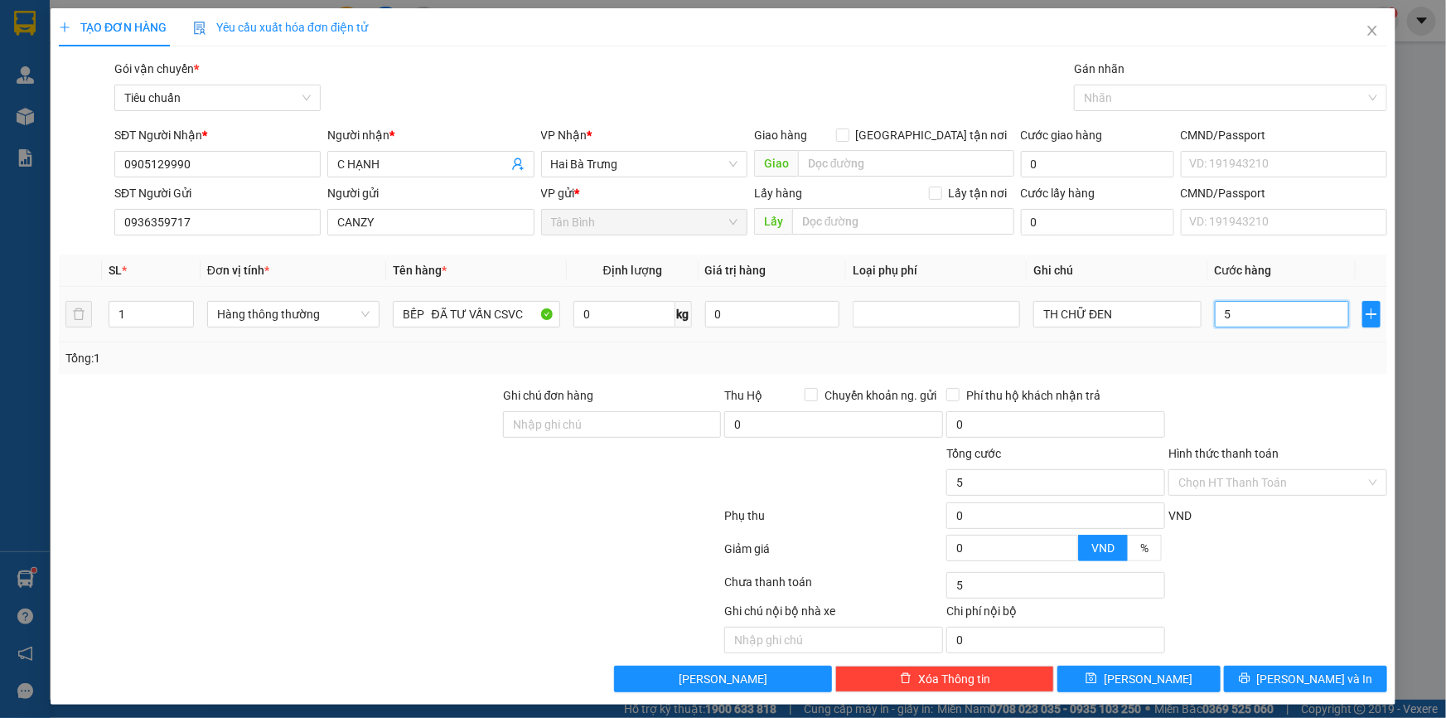
type input "50"
type input "50.000"
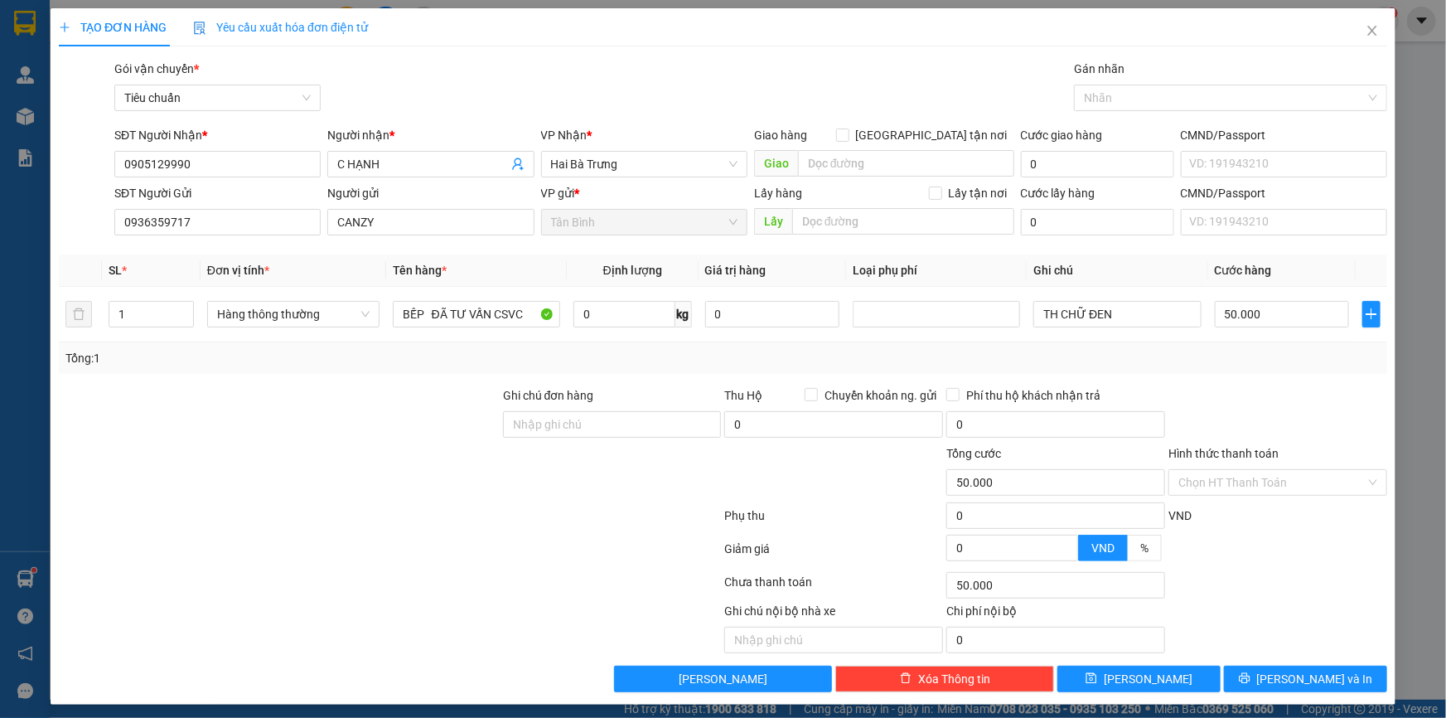
click at [1265, 413] on div at bounding box center [1278, 415] width 222 height 58
click at [1281, 676] on span "[PERSON_NAME] và In" at bounding box center [1315, 679] width 116 height 18
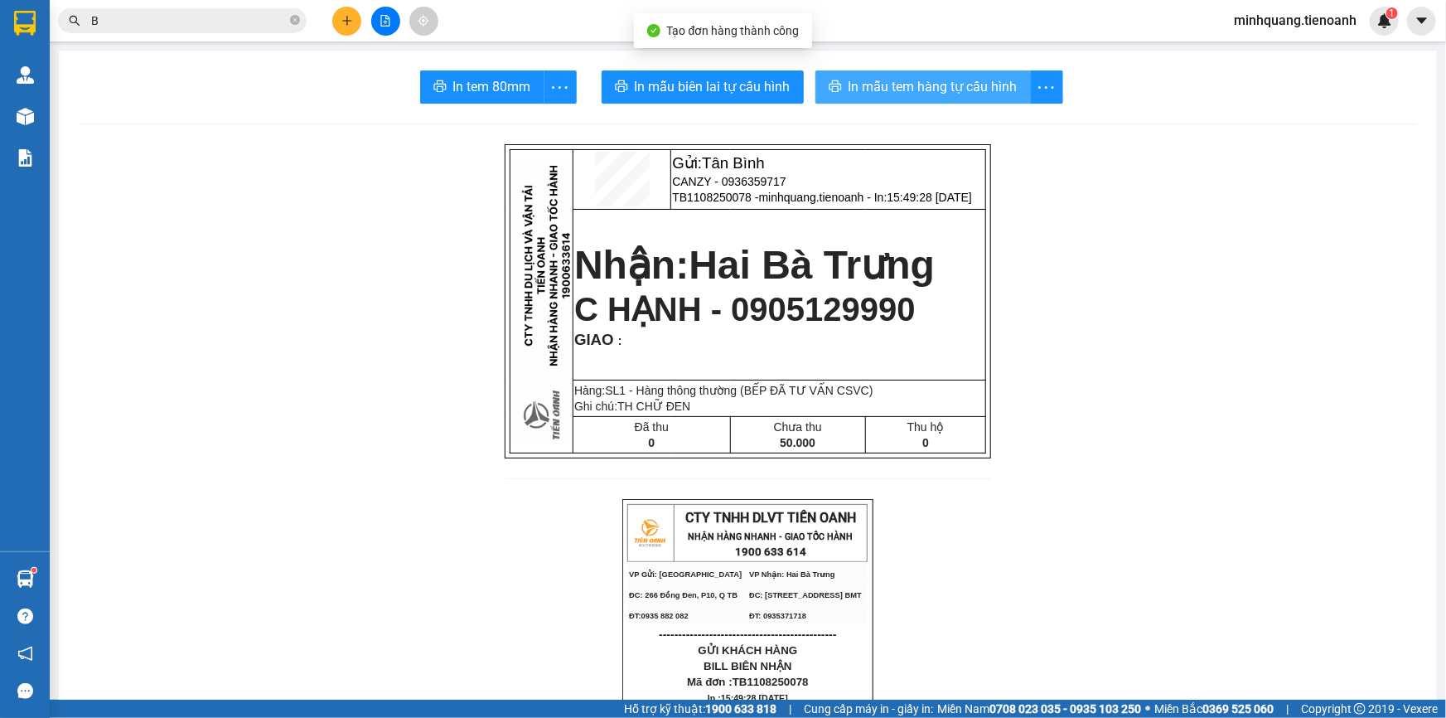
click at [884, 83] on span "In mẫu tem hàng tự cấu hình" at bounding box center [933, 86] width 169 height 21
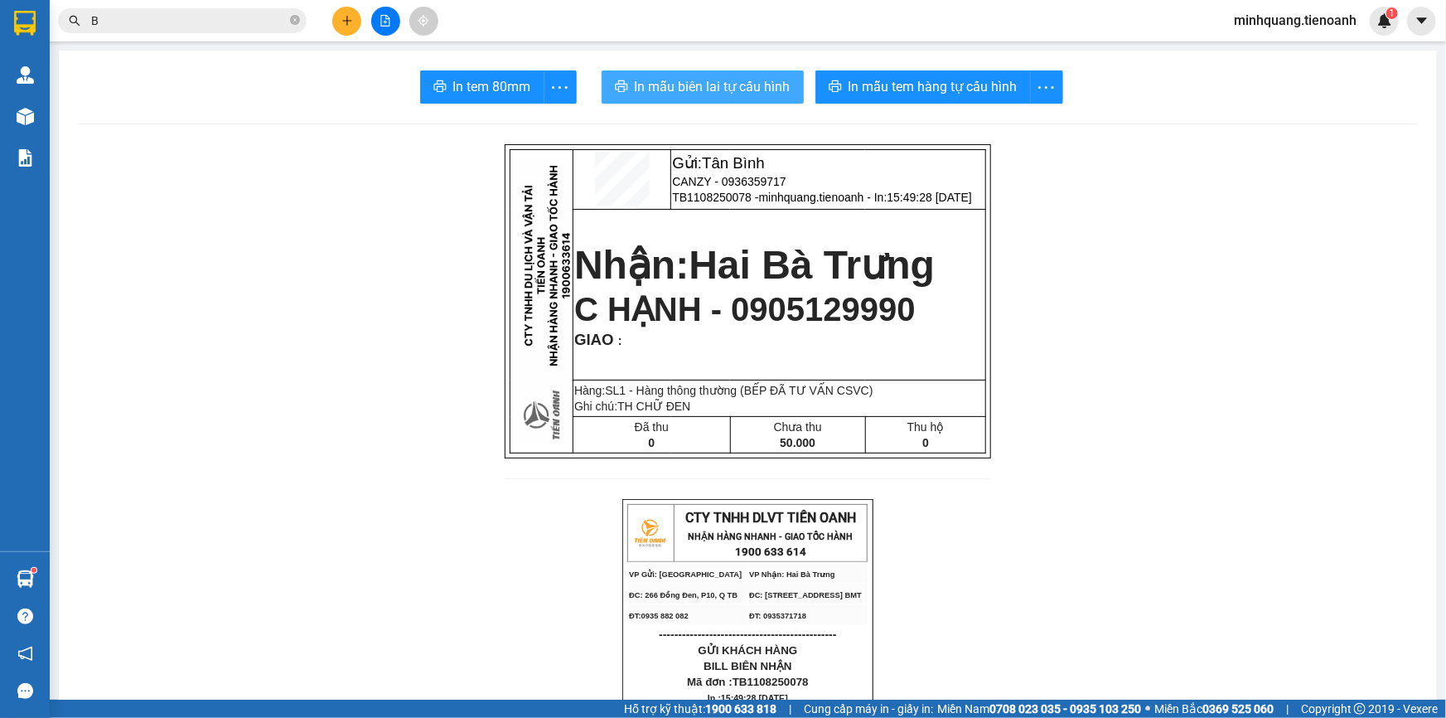
click at [728, 87] on span "In mẫu biên lai tự cấu hình" at bounding box center [713, 86] width 156 height 21
click at [341, 17] on icon "plus" at bounding box center [347, 21] width 12 height 12
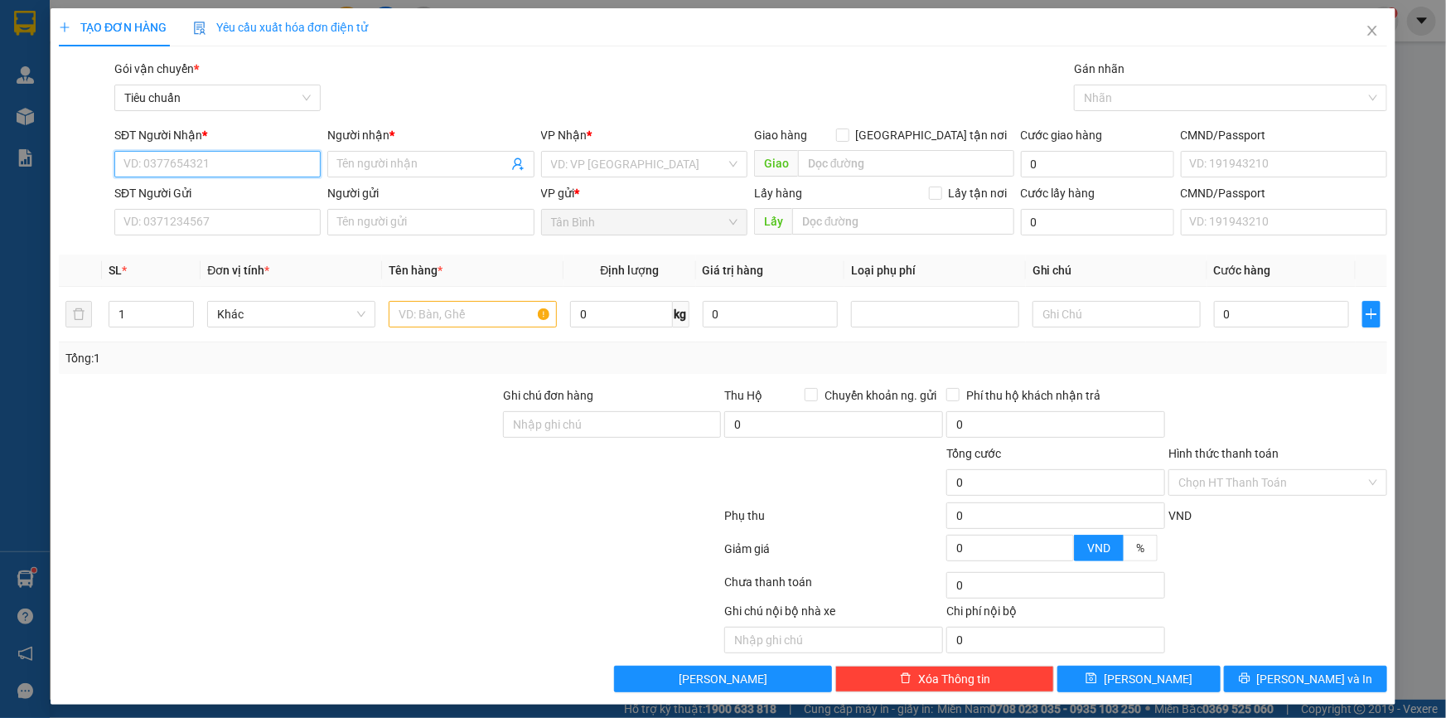
click at [190, 167] on input "SĐT Người Nhận *" at bounding box center [217, 164] width 206 height 27
click at [1353, 39] on span "Close" at bounding box center [1372, 31] width 46 height 46
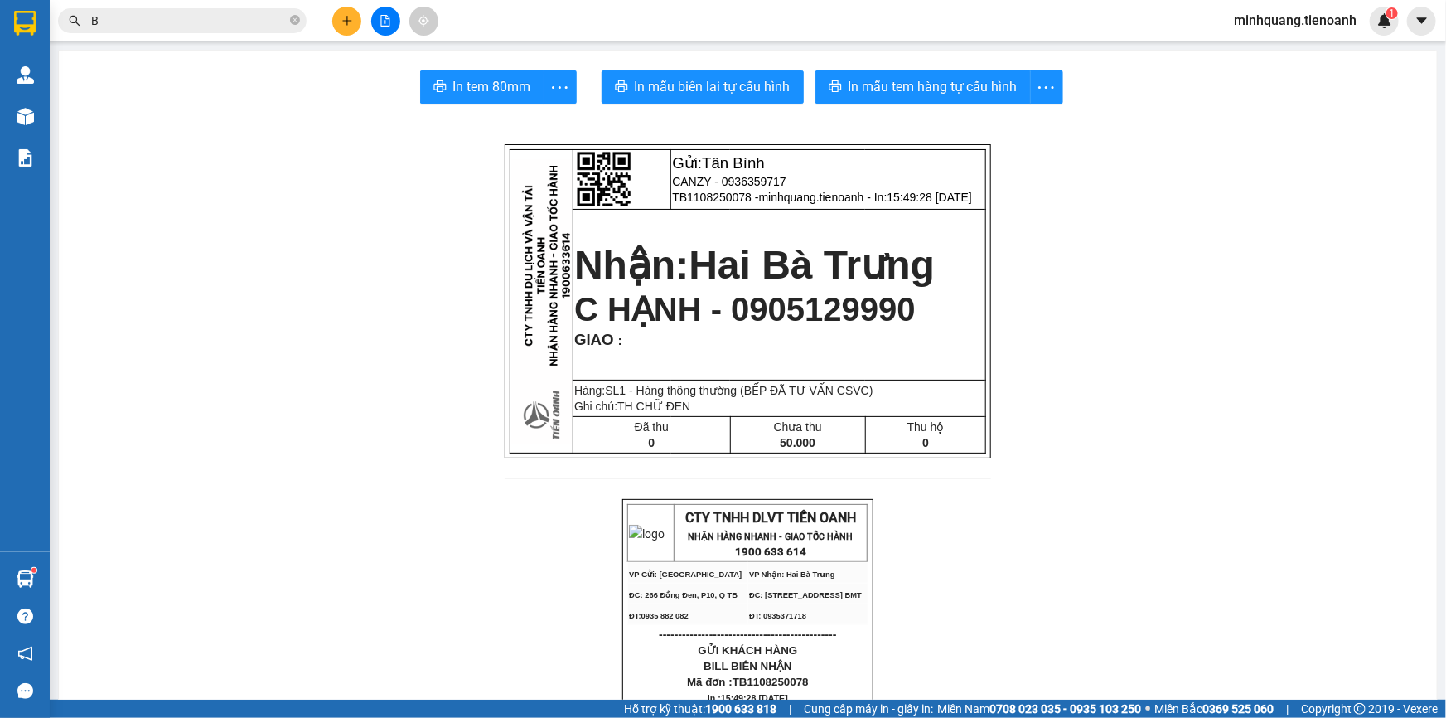
click at [204, 31] on span "B" at bounding box center [182, 20] width 249 height 25
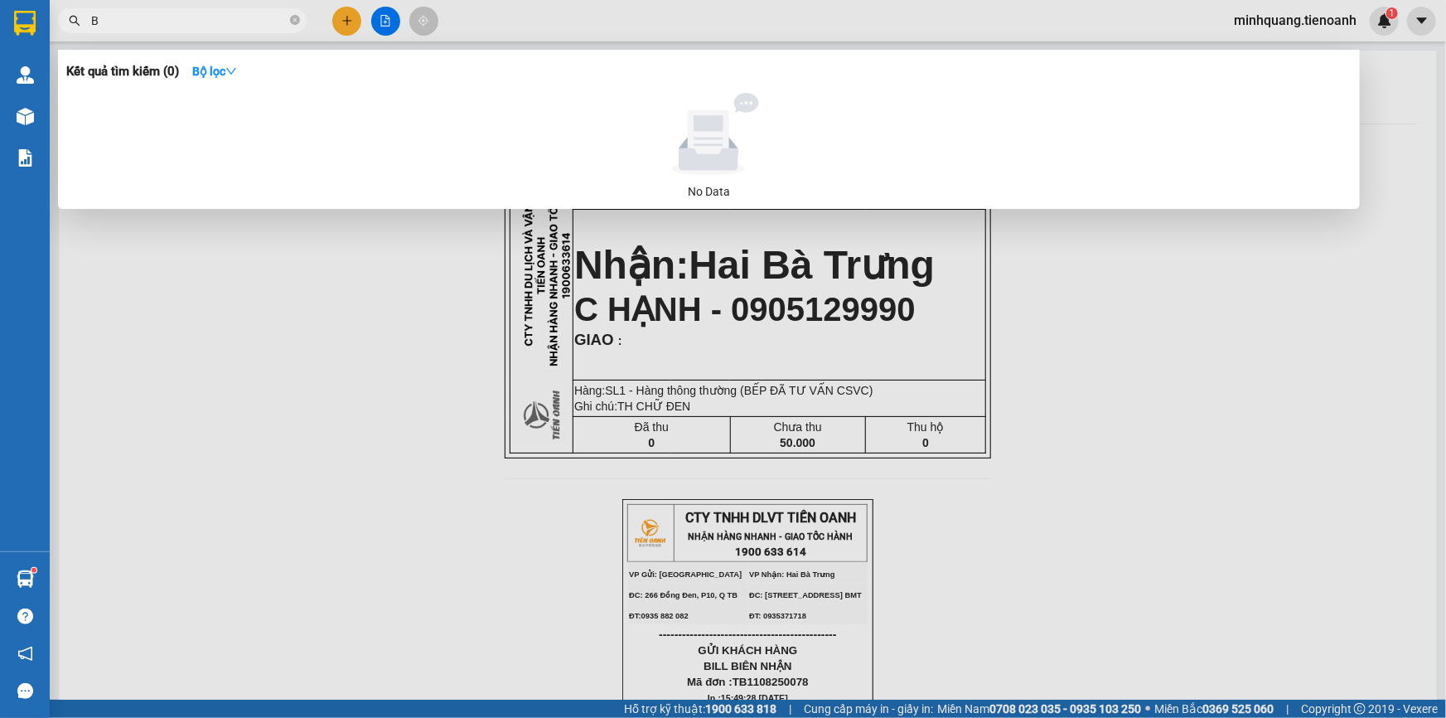
click at [201, 26] on input "B" at bounding box center [189, 21] width 196 height 18
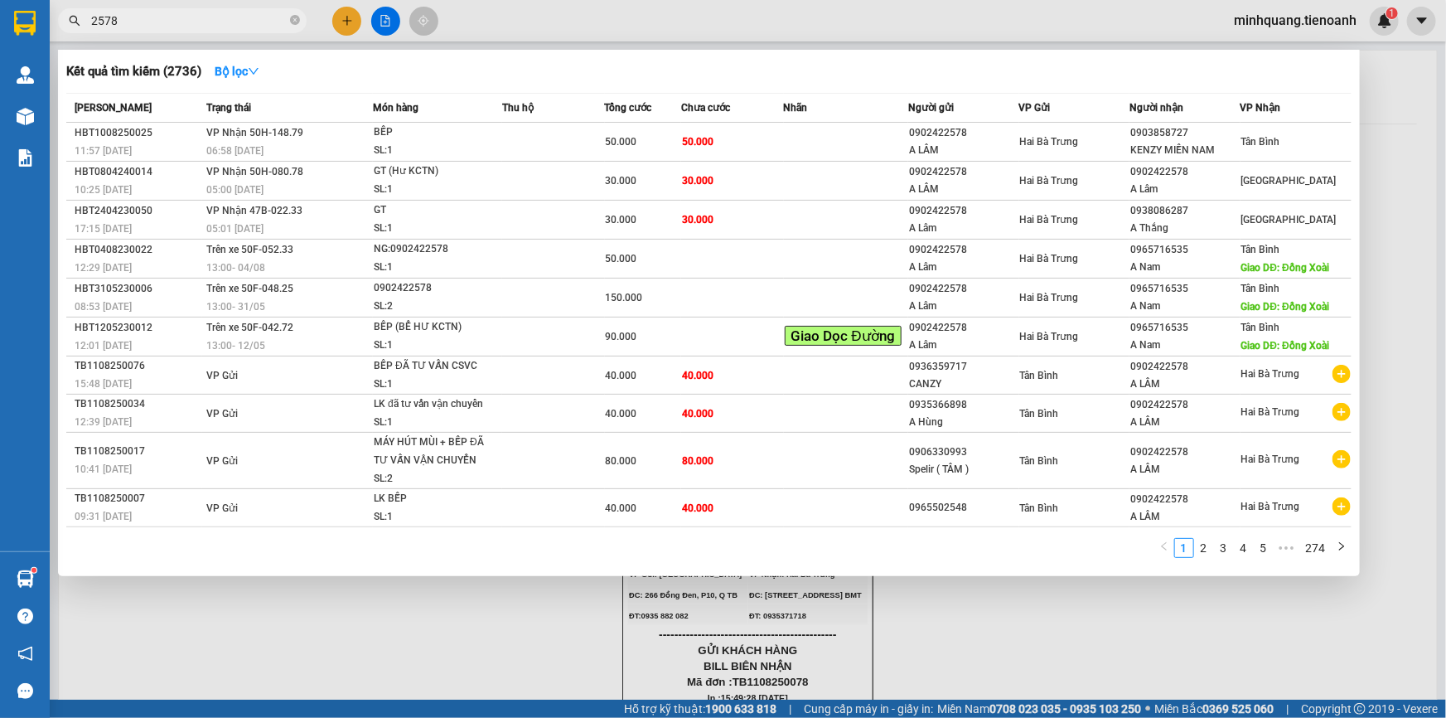
type input "2578"
click at [485, 612] on div at bounding box center [723, 359] width 1446 height 718
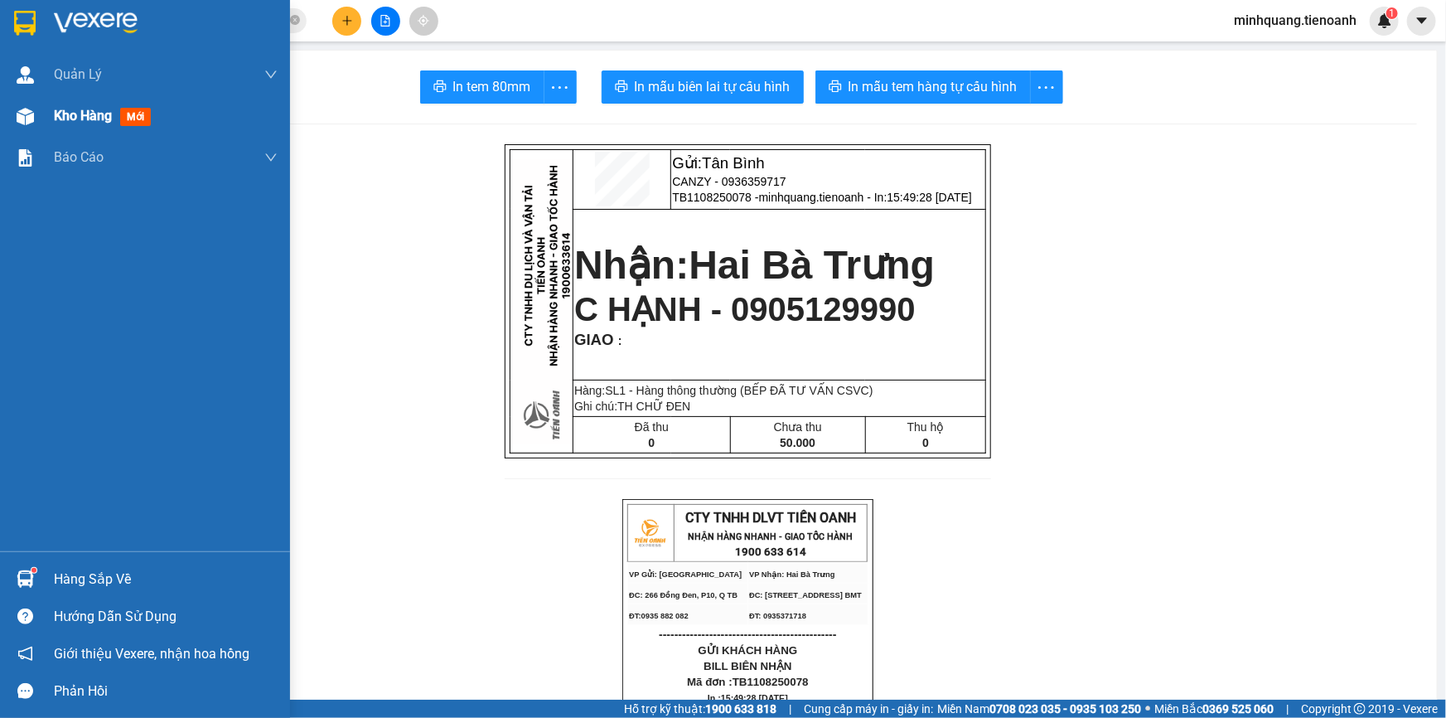
click at [41, 116] on div "Kho hàng mới" at bounding box center [145, 115] width 290 height 41
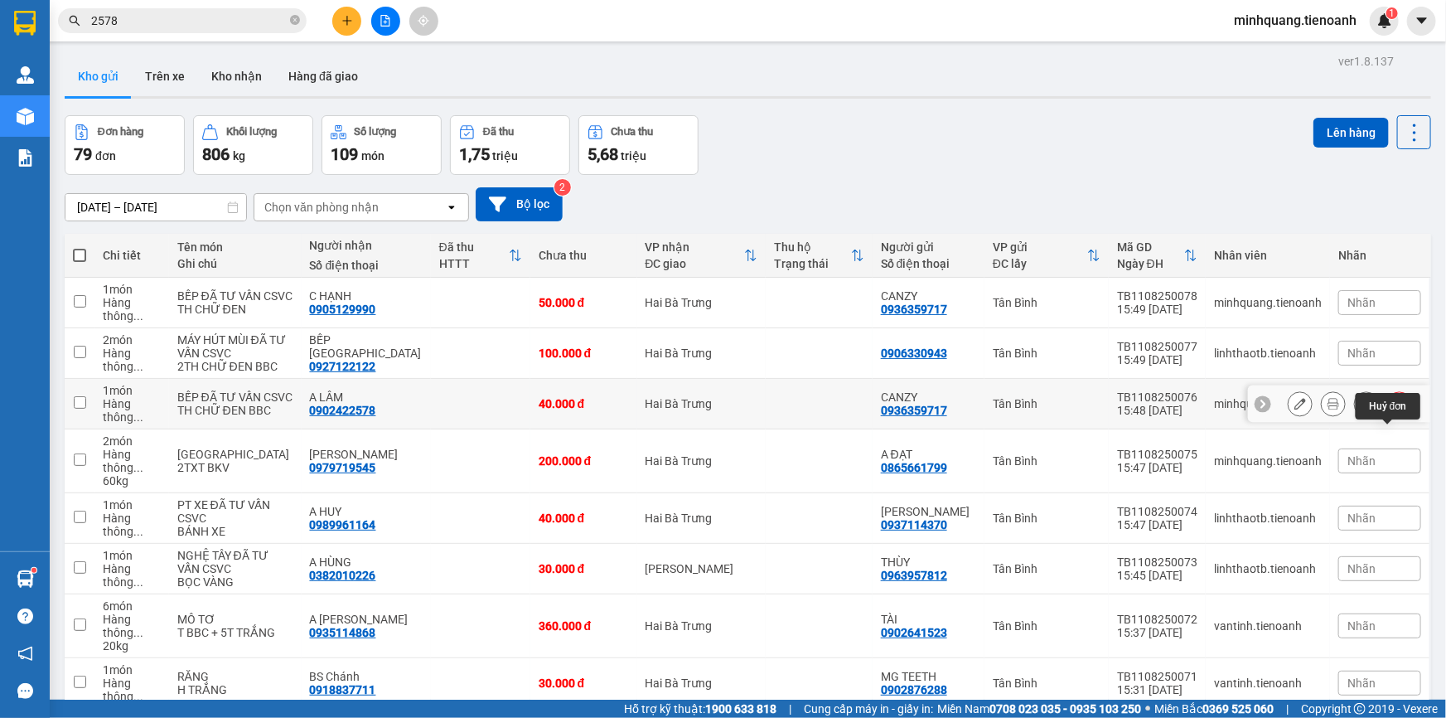
click at [1394, 409] on icon at bounding box center [1400, 404] width 12 height 12
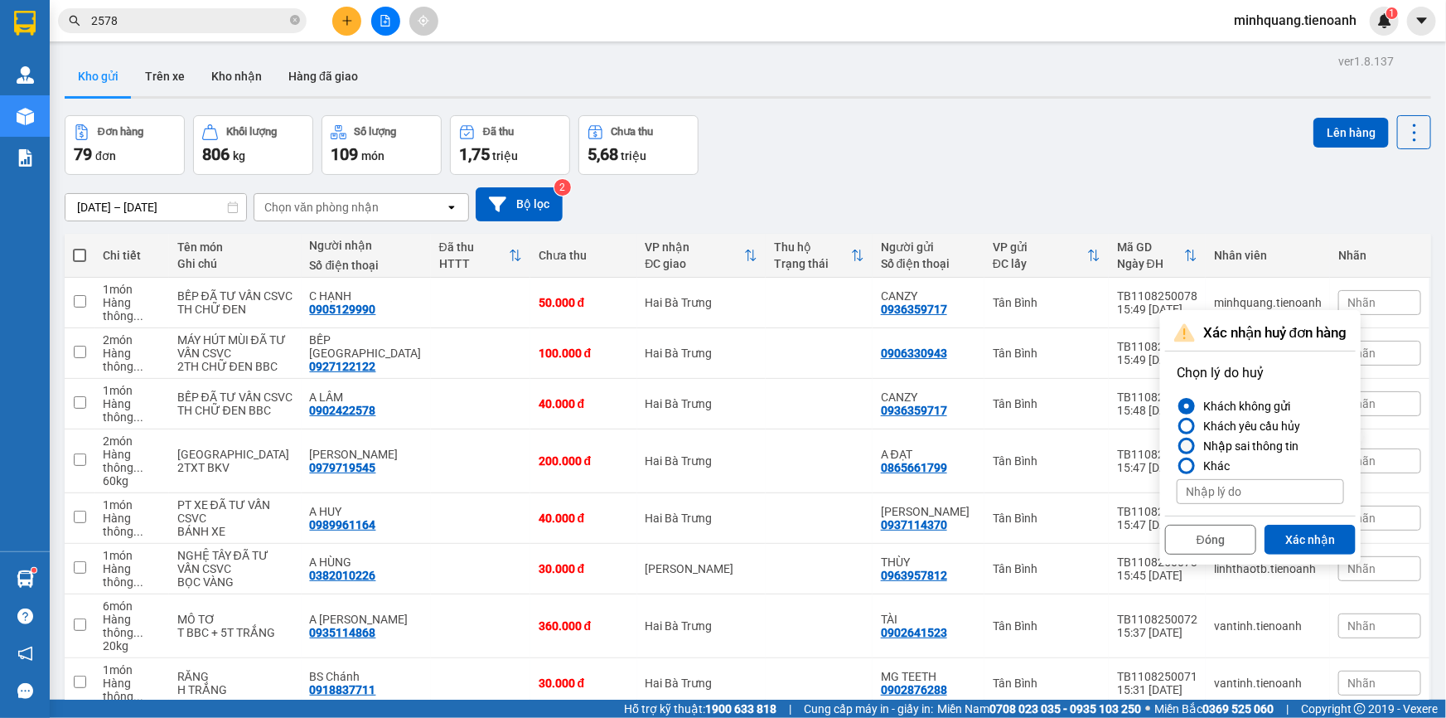
click at [1226, 444] on div "Nhập sai thông tin" at bounding box center [1248, 446] width 102 height 20
click at [1177, 446] on input "Nhập sai thông tin" at bounding box center [1177, 446] width 0 height 0
click at [1294, 530] on button "Xác nhận" at bounding box center [1310, 540] width 91 height 30
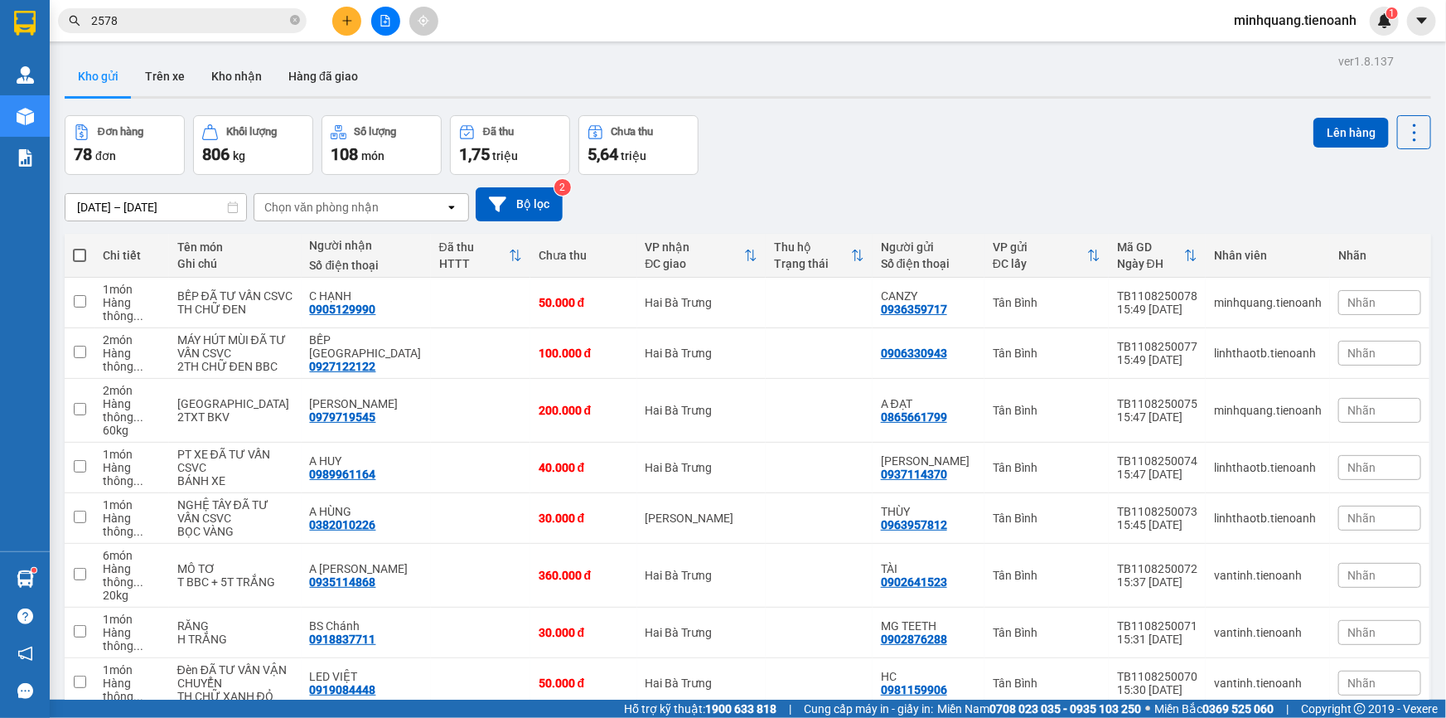
click at [353, 28] on button at bounding box center [346, 21] width 29 height 29
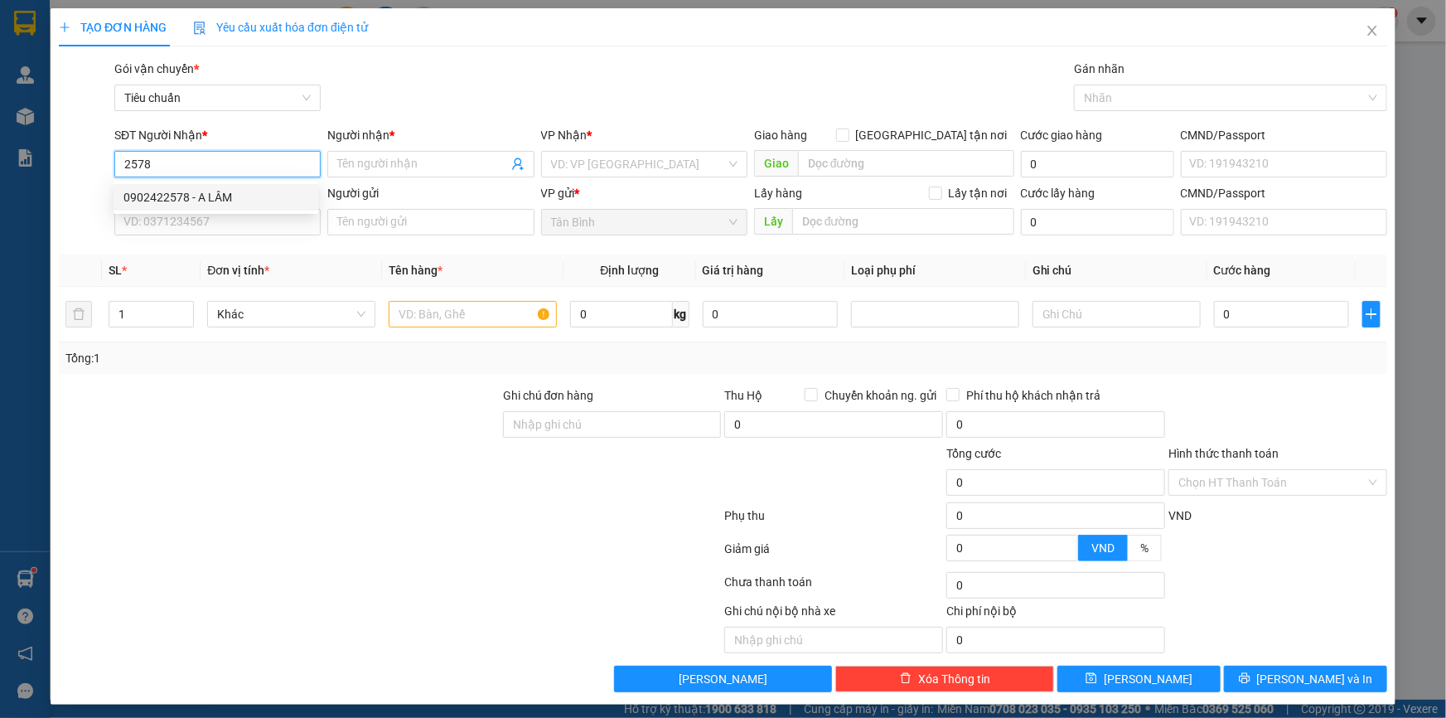
click at [249, 202] on div "0902422578 - A LÂM" at bounding box center [215, 197] width 185 height 18
type input "0902422578"
type input "A LÂM"
type input "0902422578"
type input "40.000"
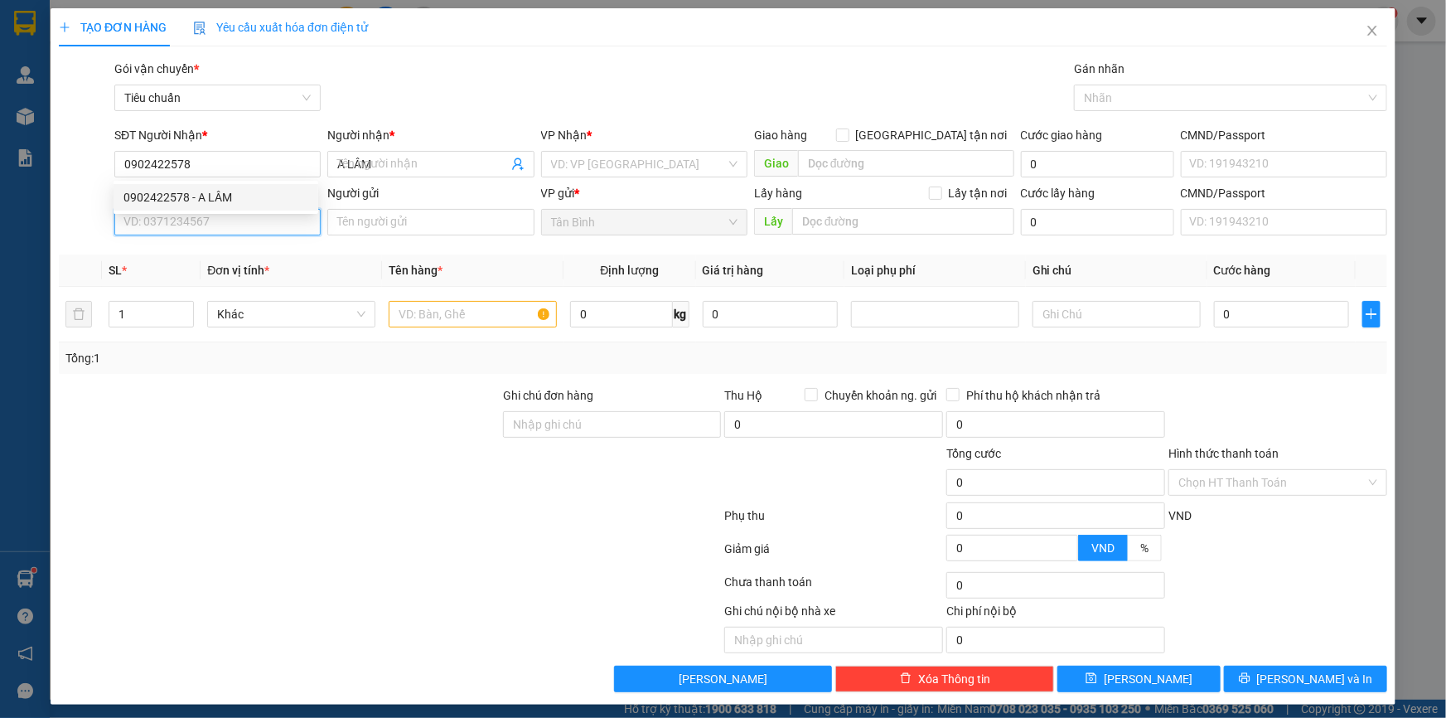
type input "40.000"
click at [224, 230] on input "SĐT Người Gửi" at bounding box center [217, 222] width 206 height 27
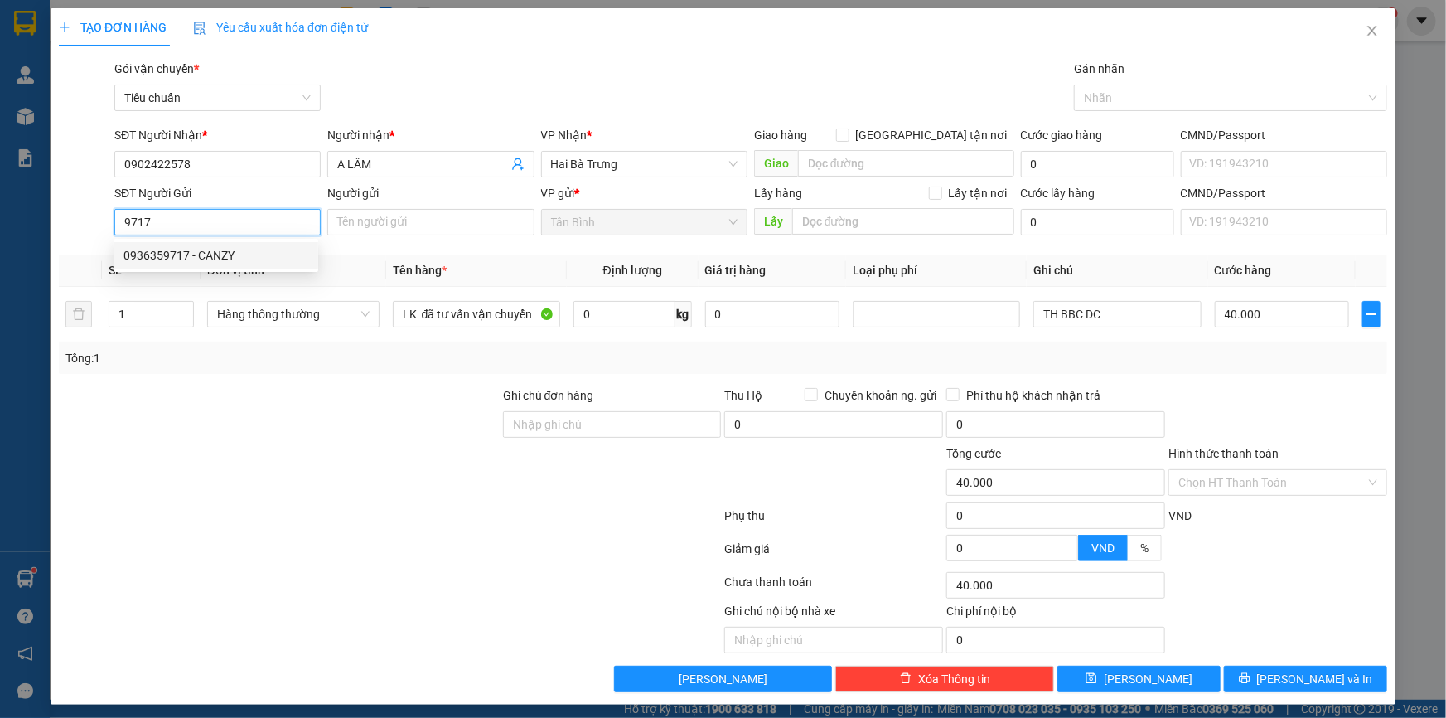
click at [206, 258] on div "0936359717 - CANZY" at bounding box center [215, 255] width 185 height 18
type input "0936359717"
type input "CANZY"
type input "50.000"
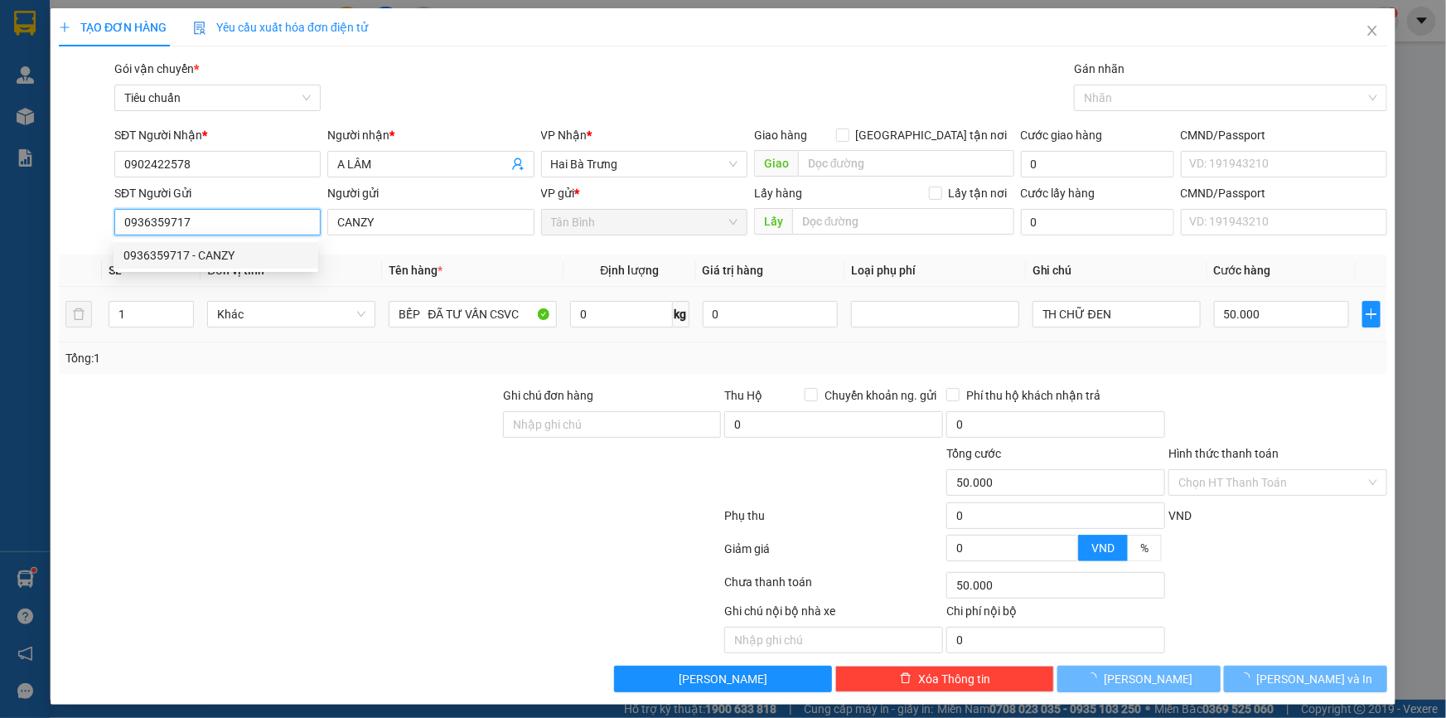
type input "0936359717"
click at [237, 349] on div "Tổng: 1" at bounding box center [311, 358] width 493 height 18
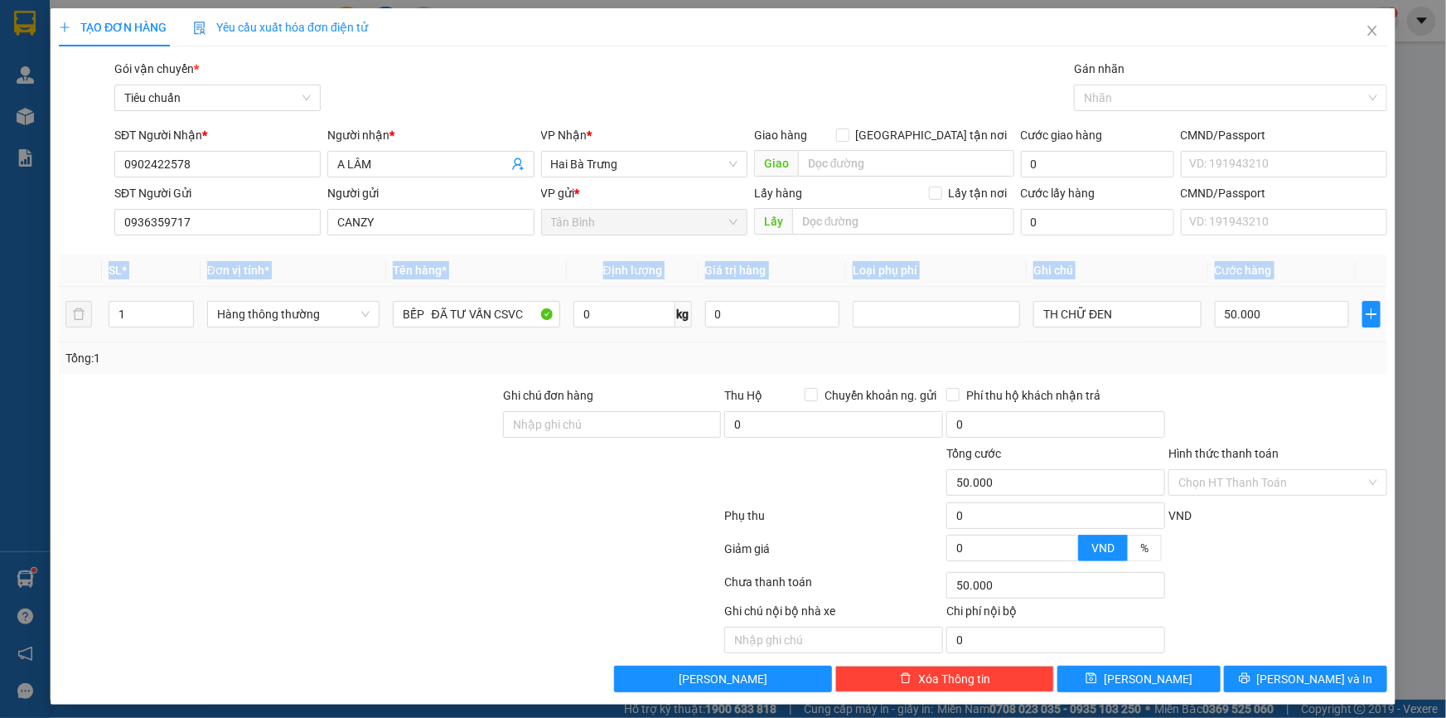
drag, startPoint x: 158, startPoint y: 326, endPoint x: 49, endPoint y: 325, distance: 109.4
click at [49, 325] on div "TẠO ĐƠN HÀNG Yêu cầu xuất hóa đơn điện tử Transit Pickup Surcharge Ids Transit …" at bounding box center [723, 359] width 1446 height 718
click at [279, 402] on div at bounding box center [279, 415] width 444 height 58
drag, startPoint x: 134, startPoint y: 317, endPoint x: 57, endPoint y: 336, distance: 79.4
click at [60, 327] on tr "1 Hàng thông thường BẾP ĐÃ TƯ VẤN CSVC 0 kg 0 TH CHỮ ĐEN 50.000" at bounding box center [723, 315] width 1328 height 56
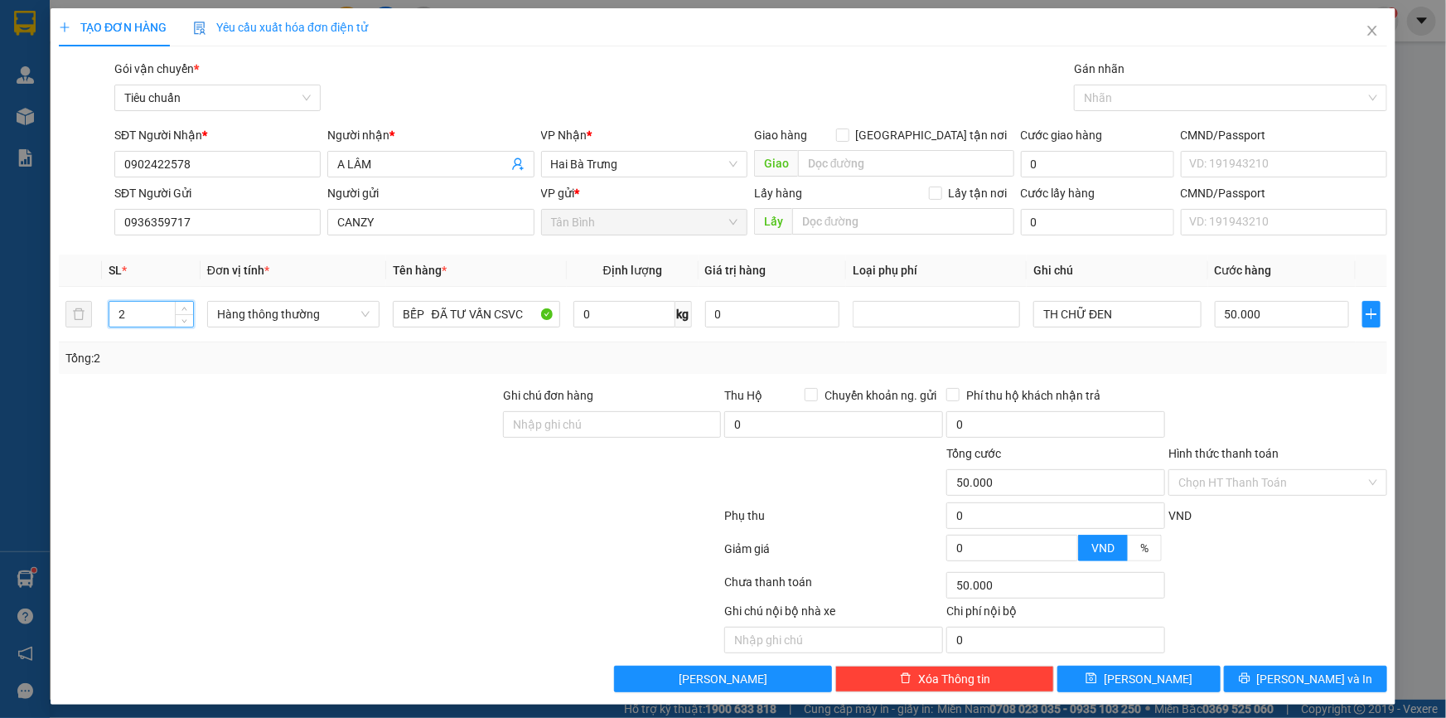
type input "2"
drag, startPoint x: 173, startPoint y: 358, endPoint x: 1134, endPoint y: 313, distance: 961.4
click at [175, 358] on div "Tổng: 2" at bounding box center [311, 358] width 493 height 18
type input "0"
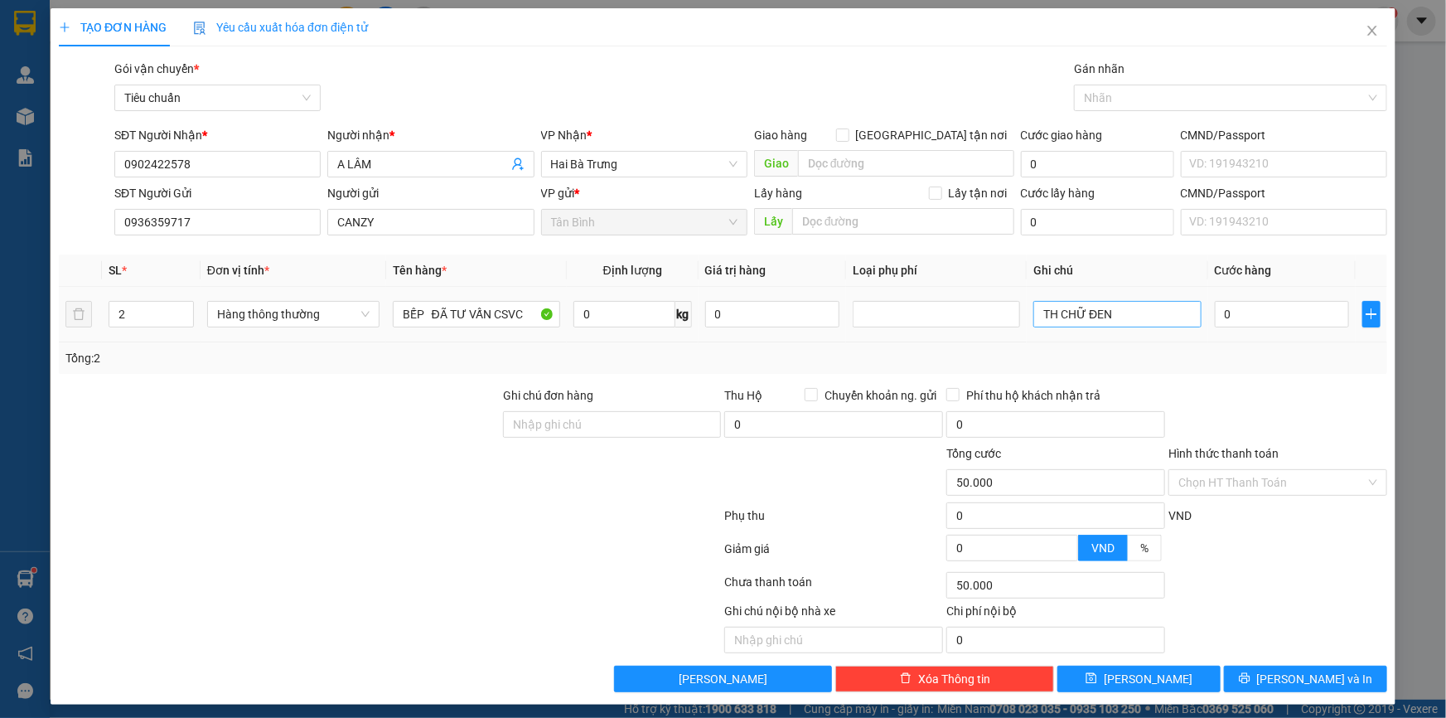
type input "0"
click at [1037, 312] on input "TH CHỮ ĐEN" at bounding box center [1116, 314] width 167 height 27
click at [1218, 351] on div "Tổng: 2" at bounding box center [722, 358] width 1315 height 18
click at [1102, 307] on input "2 TH CHỮ ĐEN" at bounding box center [1116, 314] width 167 height 27
click at [1153, 319] on input "2 TH CHỮ ĐEN" at bounding box center [1116, 314] width 167 height 27
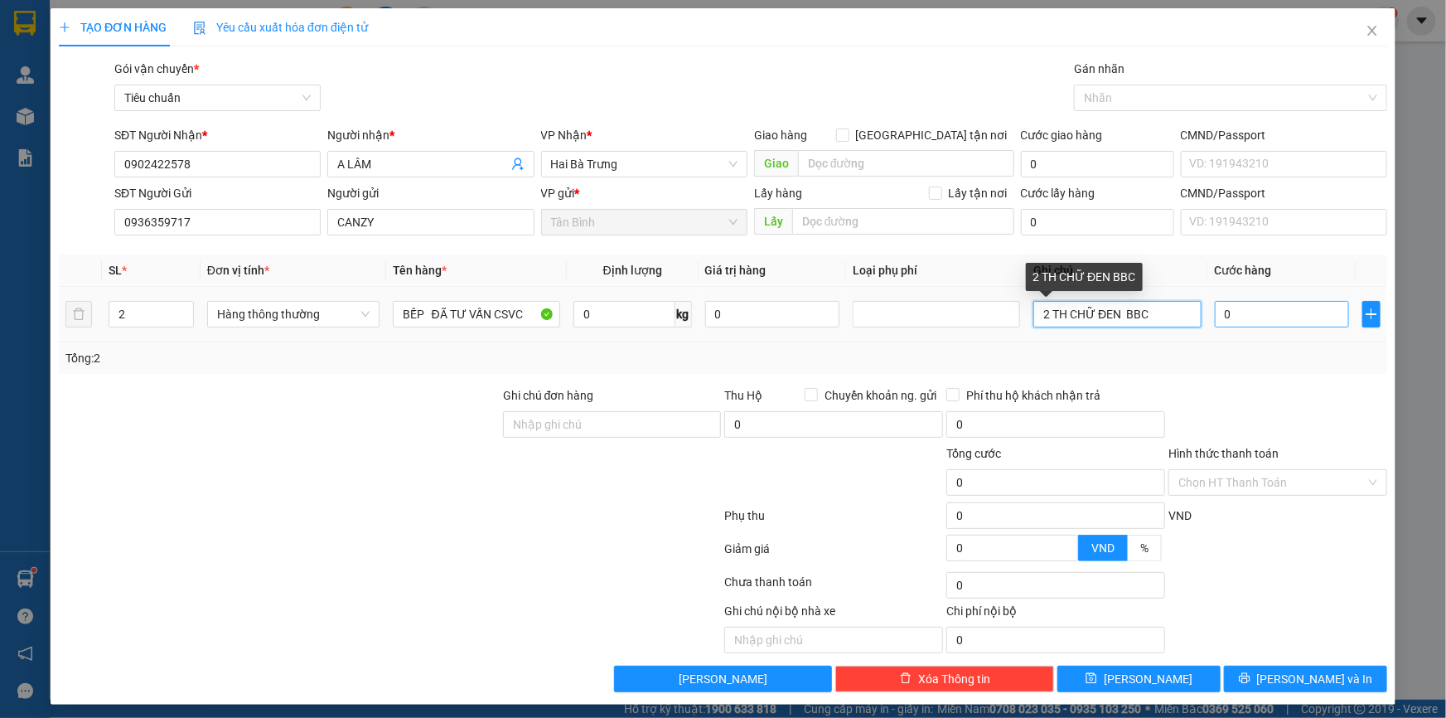
type input "2 TH CHỮ ĐEN BBC"
click at [1245, 316] on input "0" at bounding box center [1282, 314] width 135 height 27
type input "8"
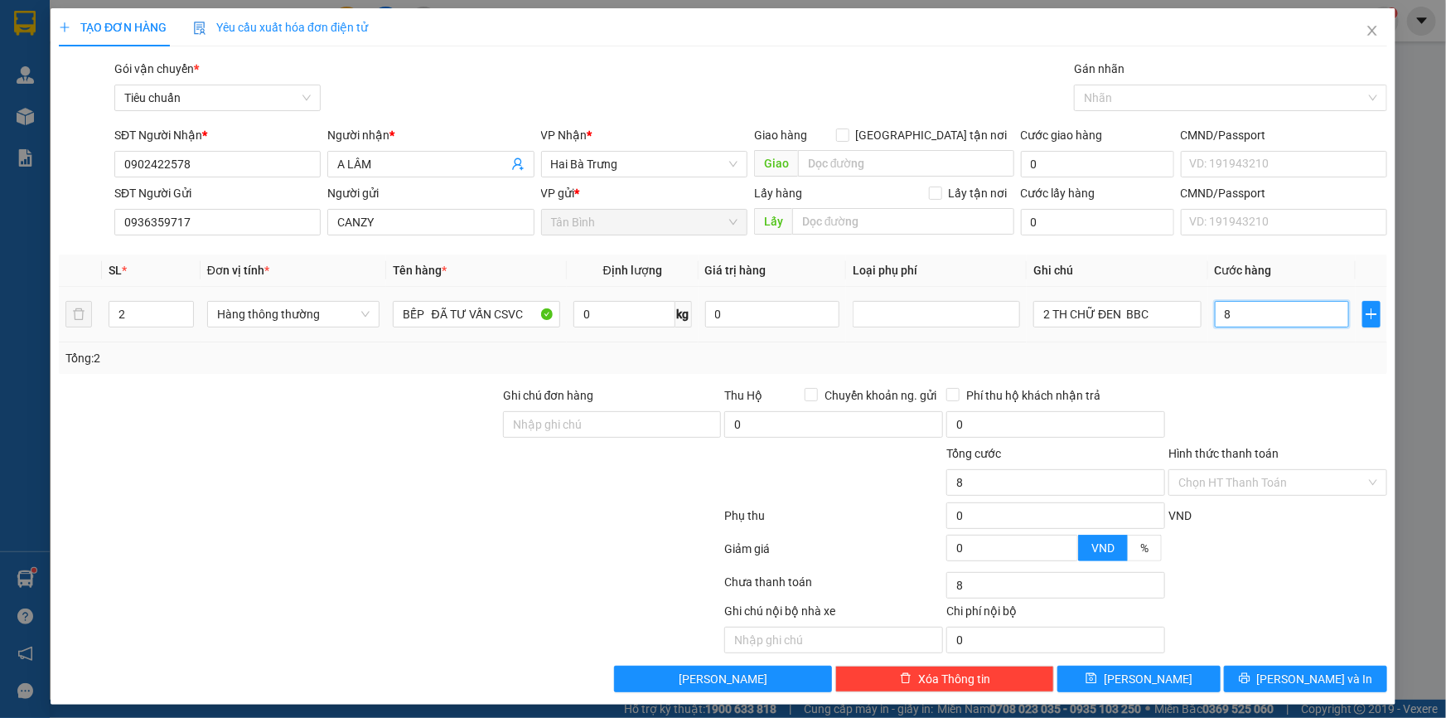
type input "80"
type input "80.000"
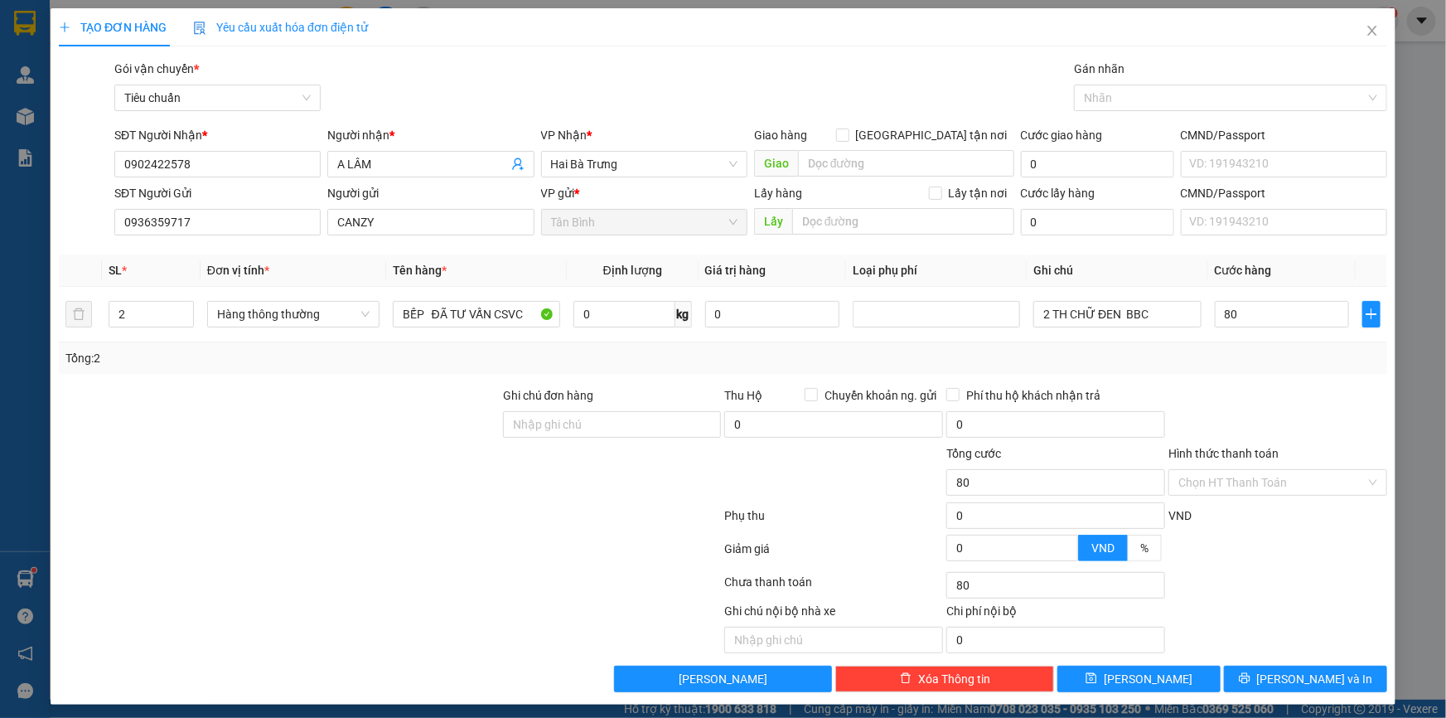
type input "80.000"
click at [1230, 389] on div at bounding box center [1278, 415] width 222 height 58
click at [1262, 670] on button "[PERSON_NAME] và In" at bounding box center [1305, 678] width 163 height 27
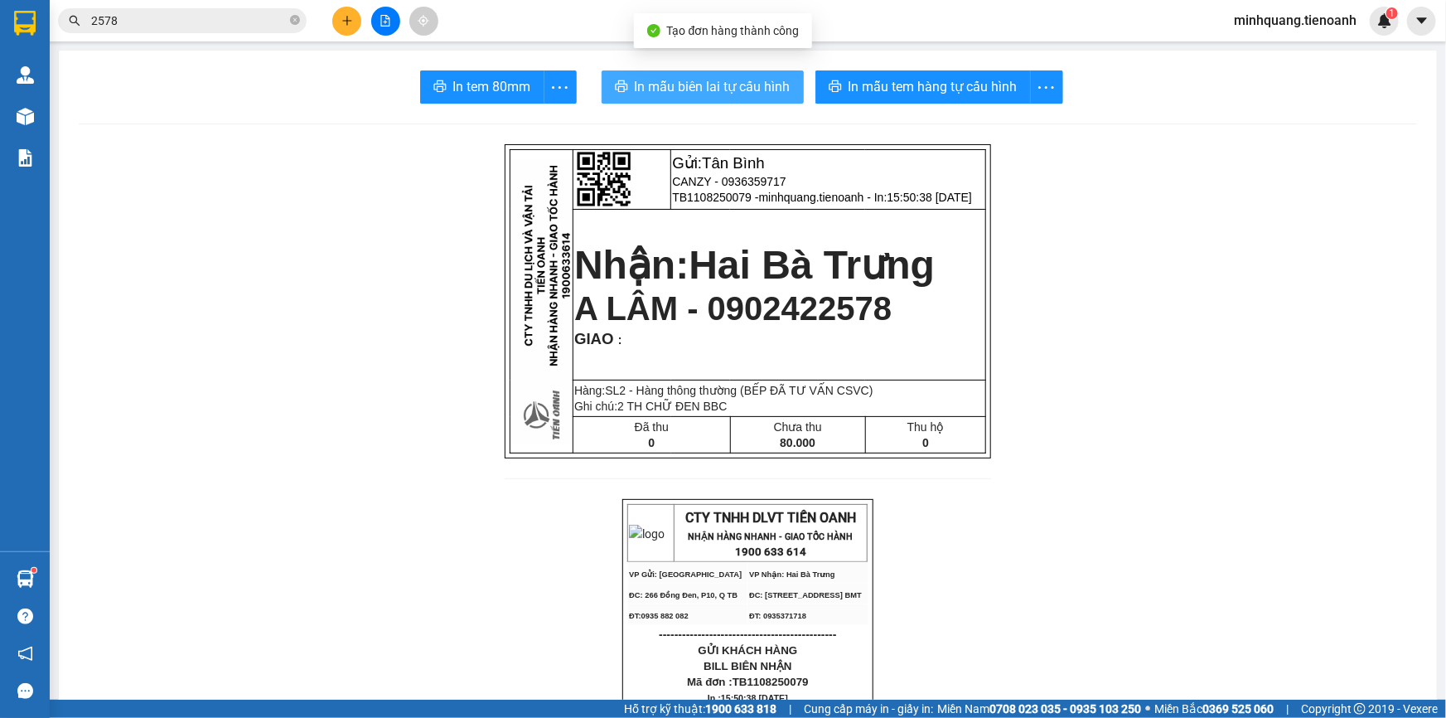
click at [742, 93] on span "In mẫu biên lai tự cấu hình" at bounding box center [713, 86] width 156 height 21
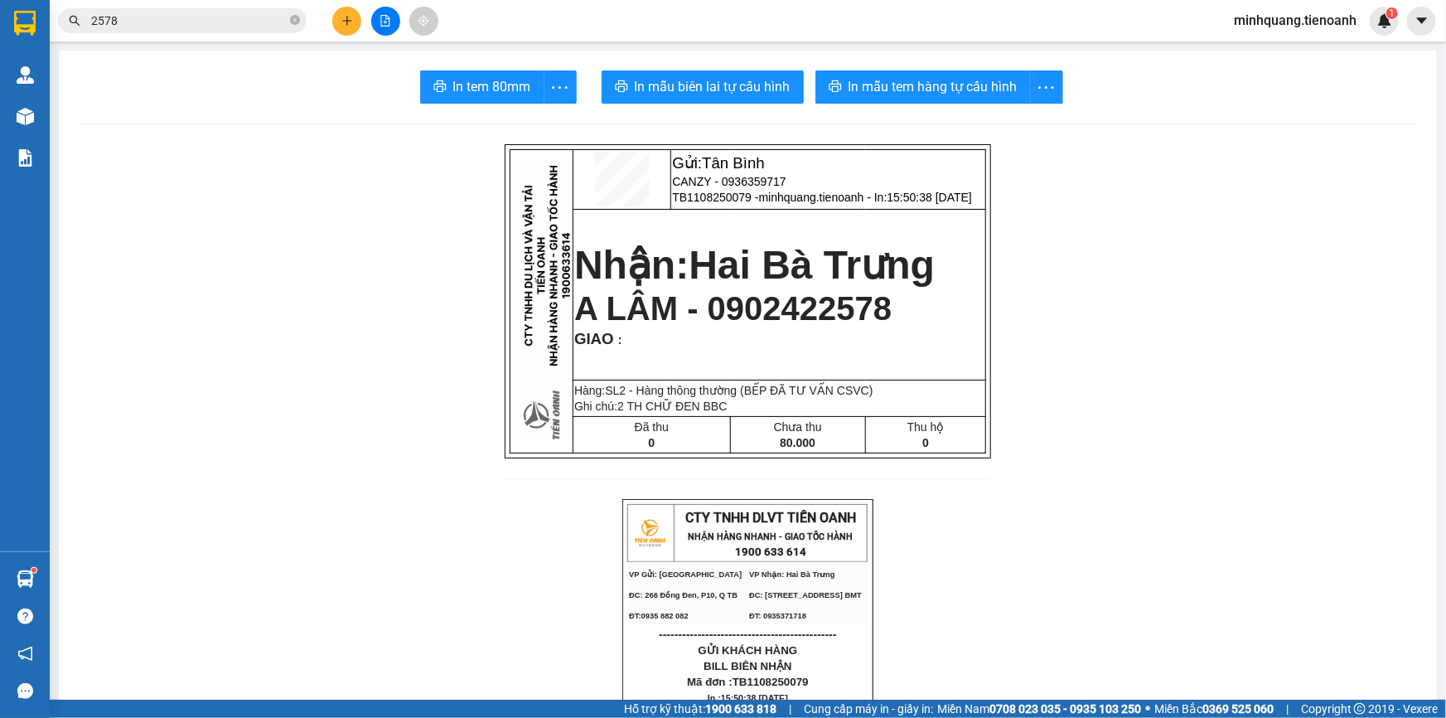
click at [904, 89] on span "In mẫu tem hàng tự cấu hình" at bounding box center [933, 86] width 169 height 21
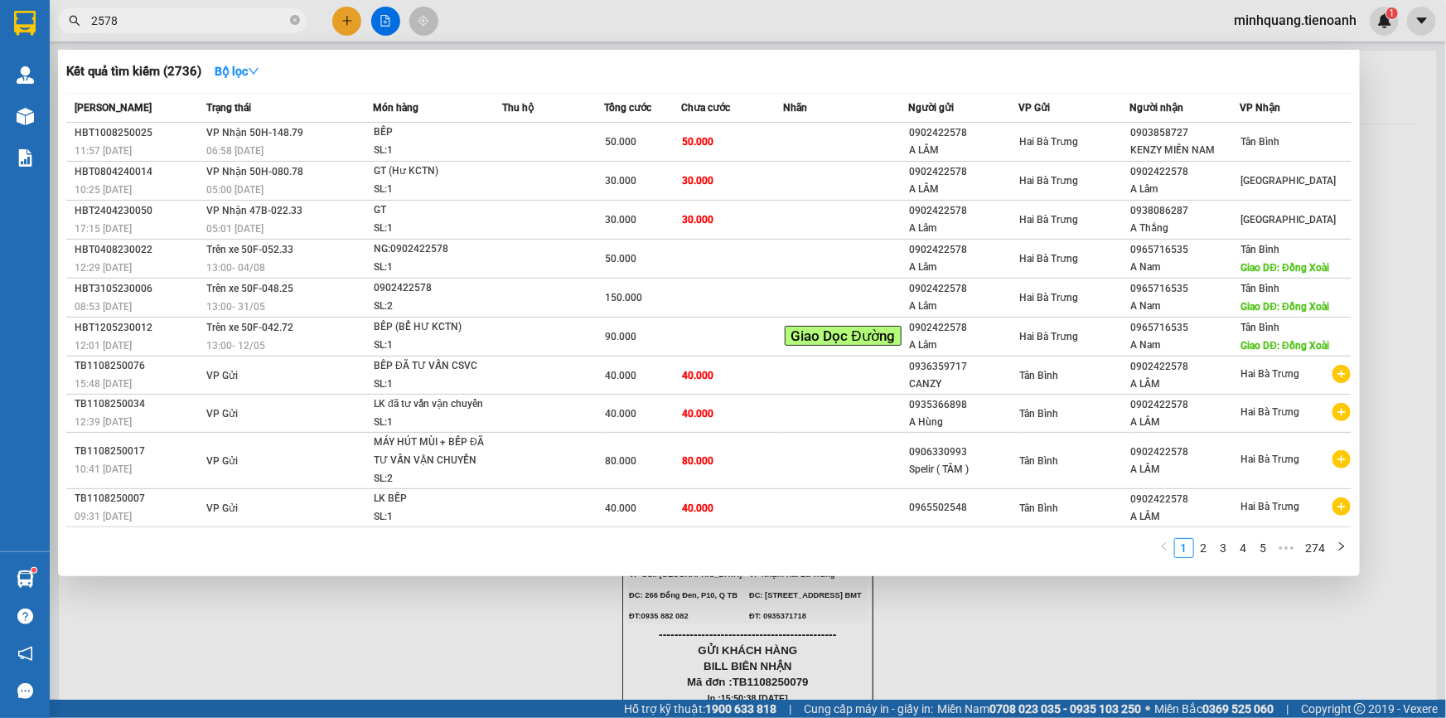
click at [284, 17] on input "2578" at bounding box center [189, 21] width 196 height 18
click at [283, 17] on input "2578" at bounding box center [189, 21] width 196 height 18
click at [298, 22] on icon "close-circle" at bounding box center [295, 20] width 10 height 10
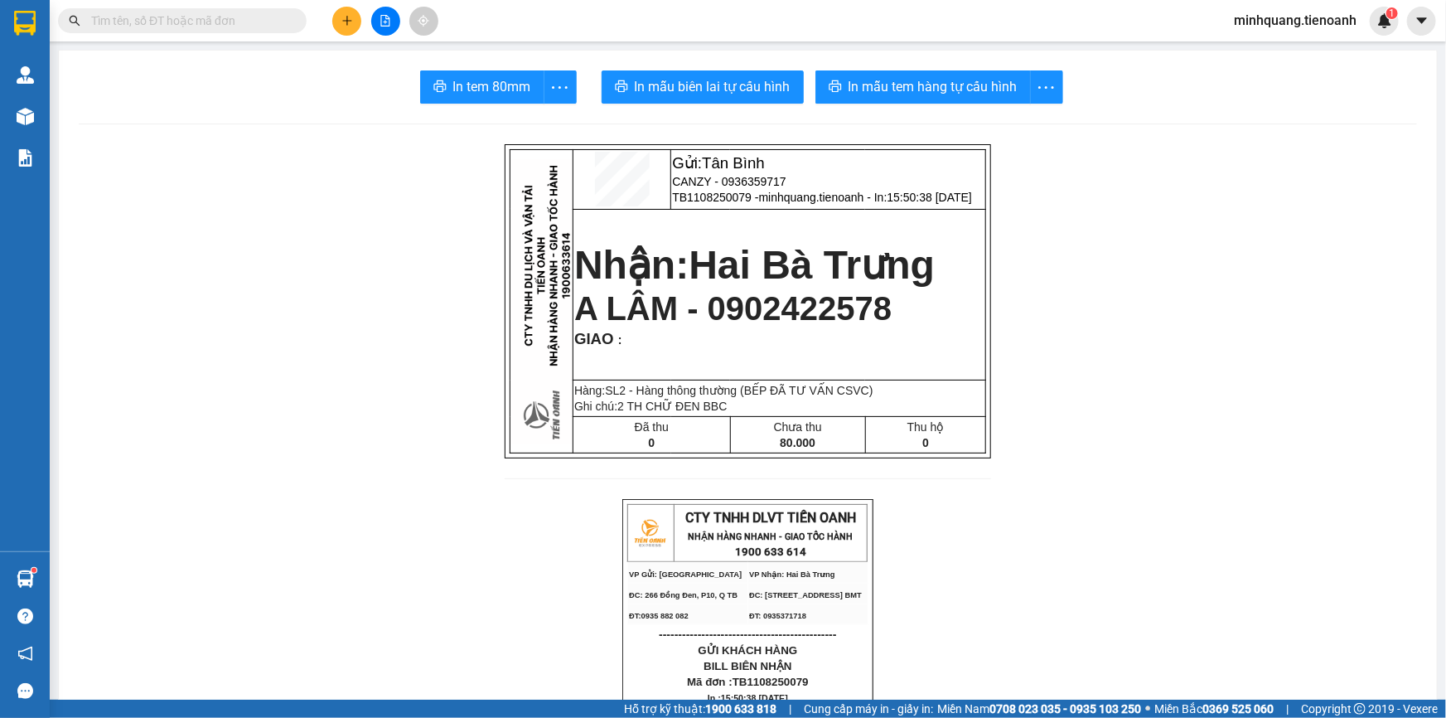
click at [264, 26] on input "text" at bounding box center [189, 21] width 196 height 18
click at [215, 14] on input "text" at bounding box center [189, 21] width 196 height 18
click at [192, 18] on input "text" at bounding box center [189, 21] width 196 height 18
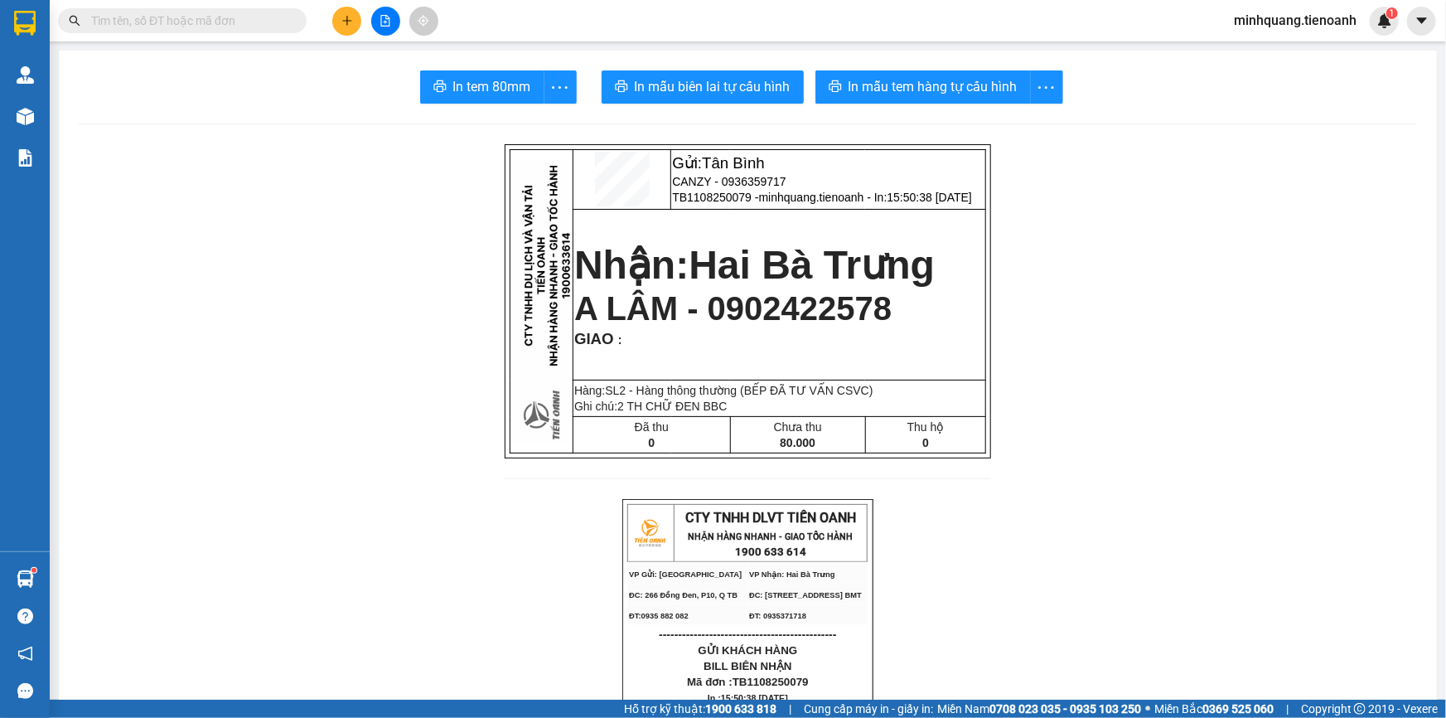
click at [192, 18] on input "text" at bounding box center [189, 21] width 196 height 18
click at [198, 8] on span at bounding box center [182, 20] width 249 height 25
click at [196, 14] on input "text" at bounding box center [189, 21] width 196 height 18
